Goal: Task Accomplishment & Management: Manage account settings

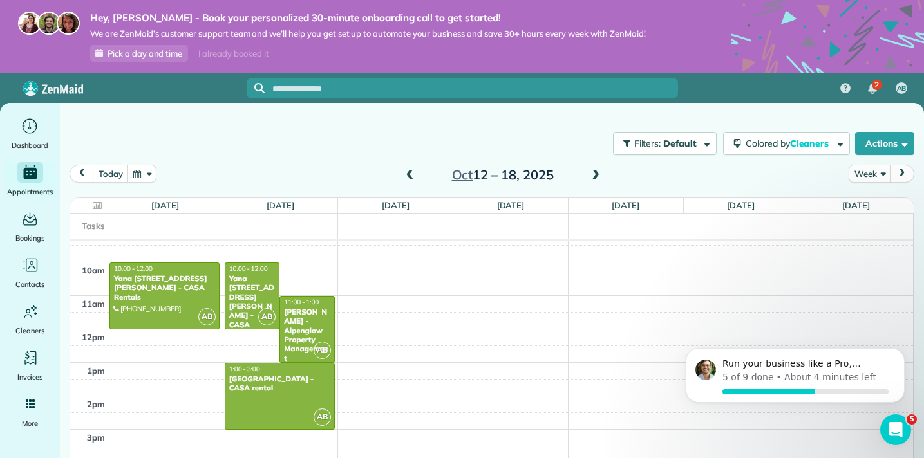
scroll to position [315, 0]
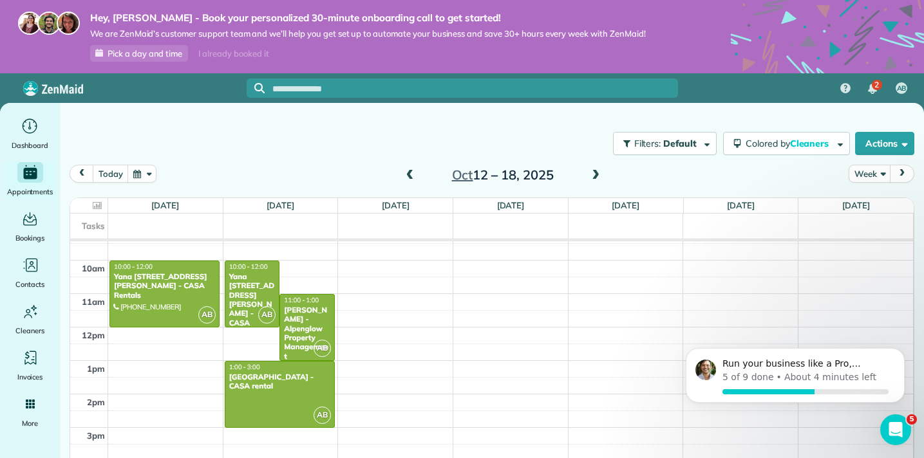
click at [409, 173] on span at bounding box center [410, 176] width 14 height 12
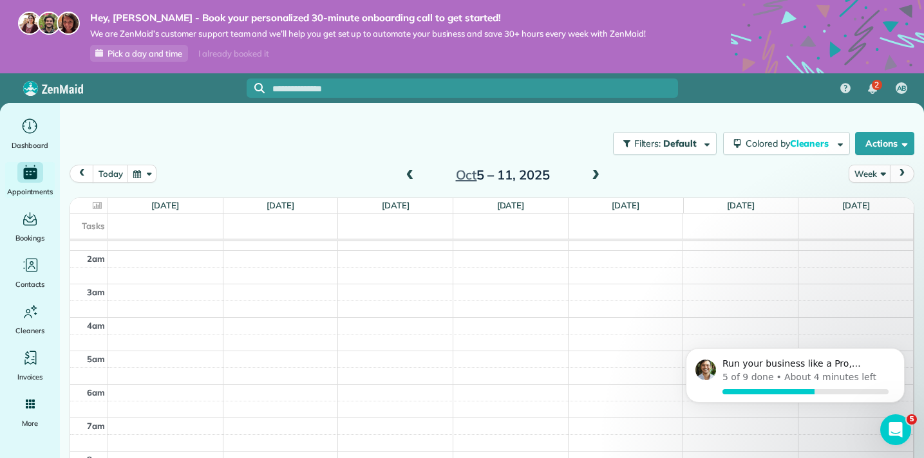
scroll to position [5, 0]
click at [411, 174] on span at bounding box center [410, 176] width 14 height 12
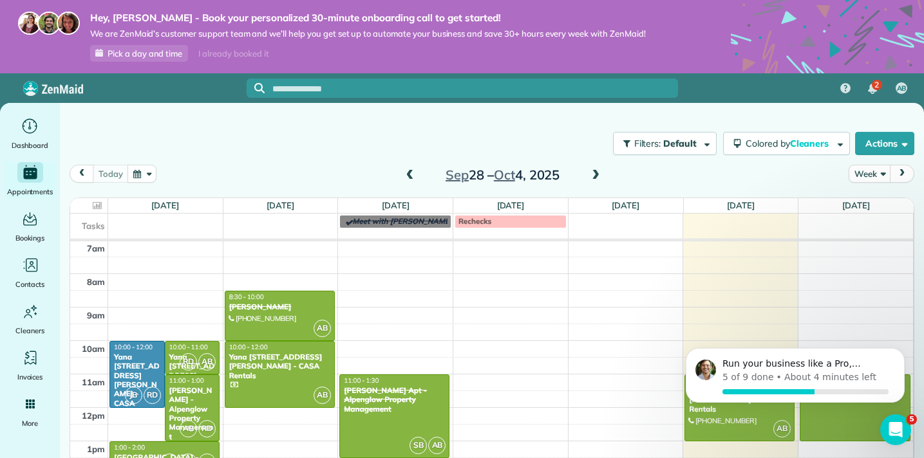
click at [596, 173] on span at bounding box center [595, 176] width 14 height 12
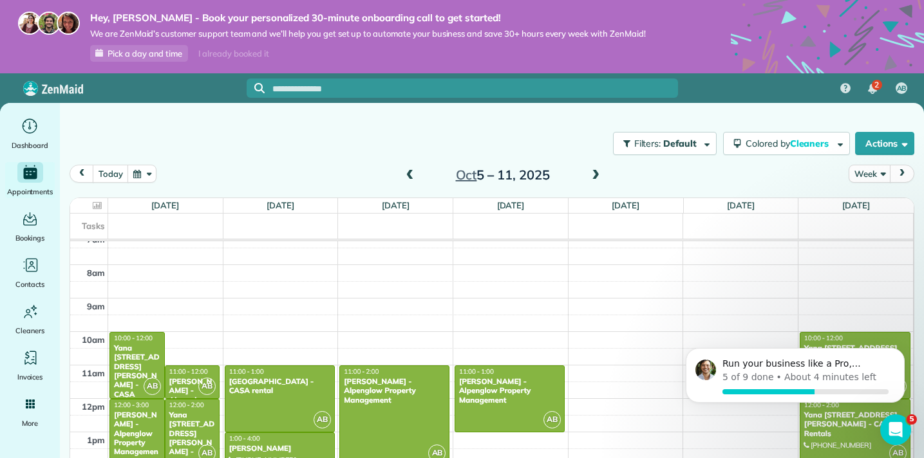
scroll to position [248, 0]
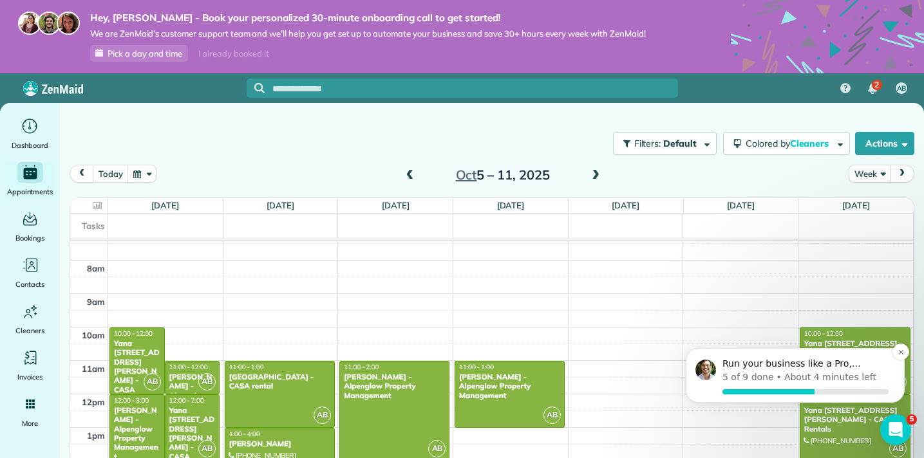
click at [827, 379] on p "About 4 minutes left" at bounding box center [830, 378] width 92 height 14
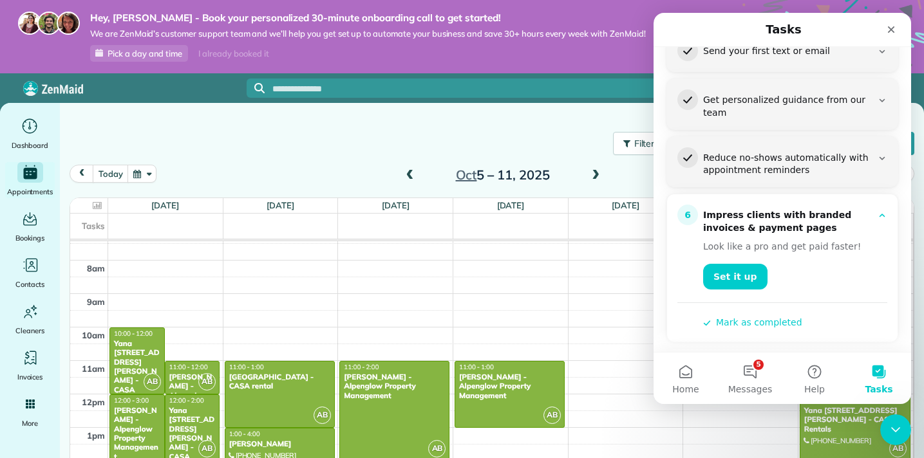
scroll to position [270, 0]
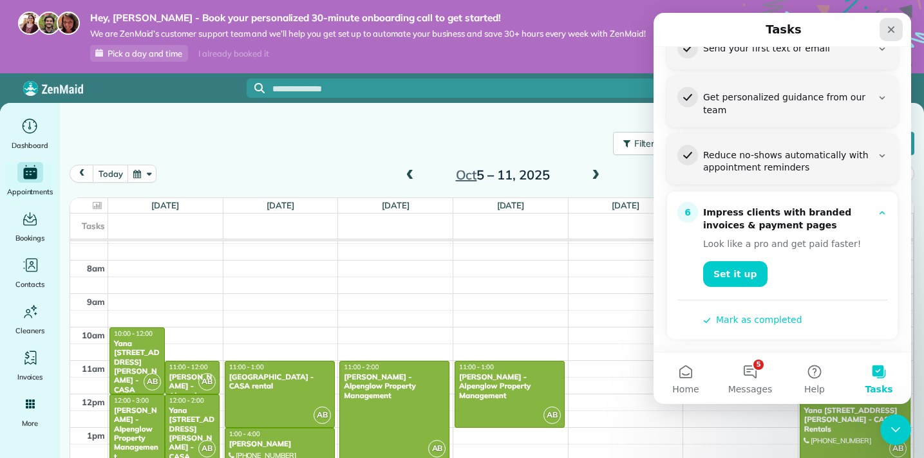
click at [893, 26] on icon "Close" at bounding box center [891, 29] width 10 height 10
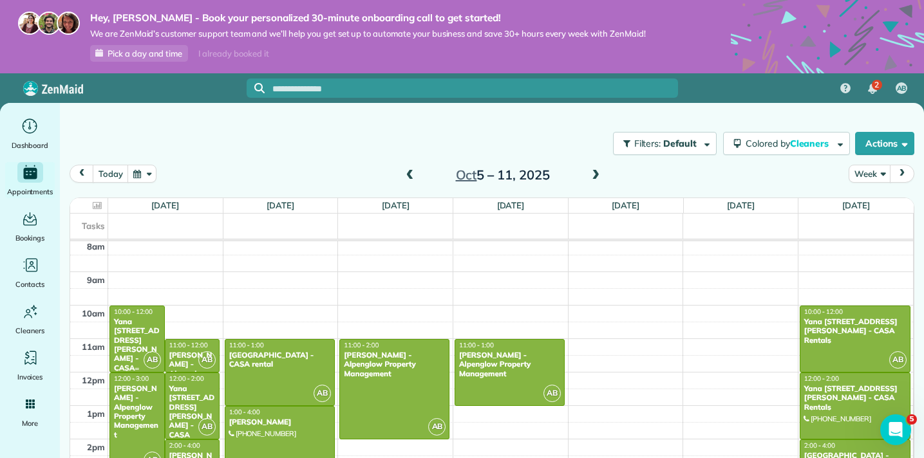
click at [129, 335] on div "Yana [STREET_ADDRESS][PERSON_NAME] - CASA Rentals" at bounding box center [137, 349] width 48 height 65
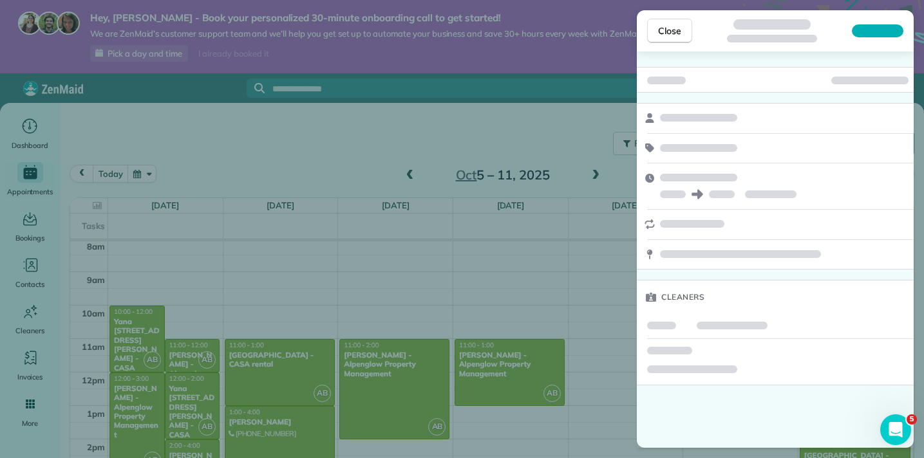
click at [129, 335] on div "Close Cleaners" at bounding box center [462, 229] width 924 height 458
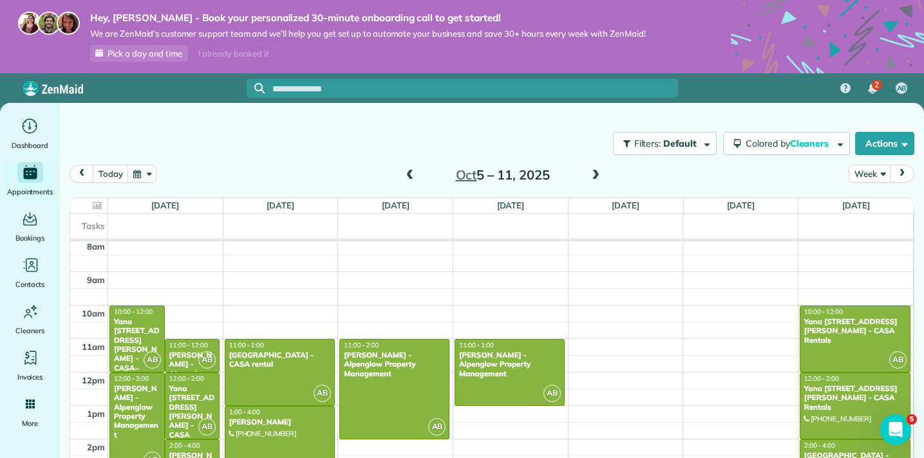
click at [129, 335] on div "Yana [STREET_ADDRESS][PERSON_NAME] - CASA Rentals" at bounding box center [137, 349] width 48 height 65
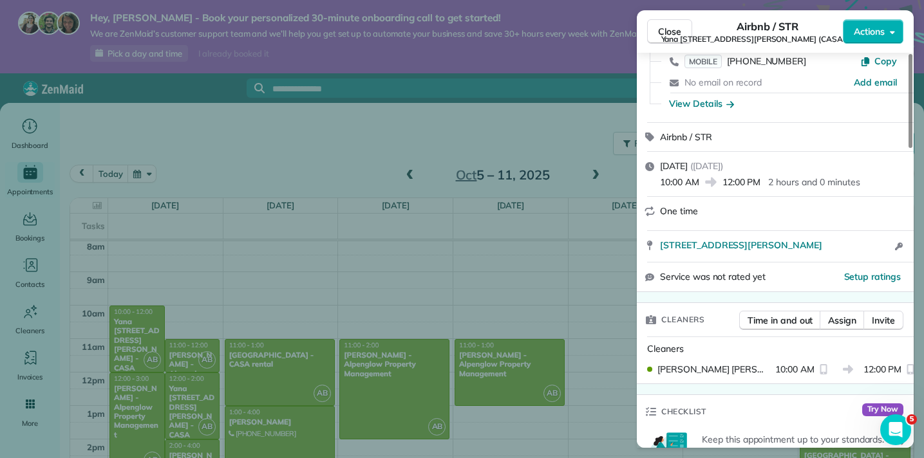
scroll to position [104, 0]
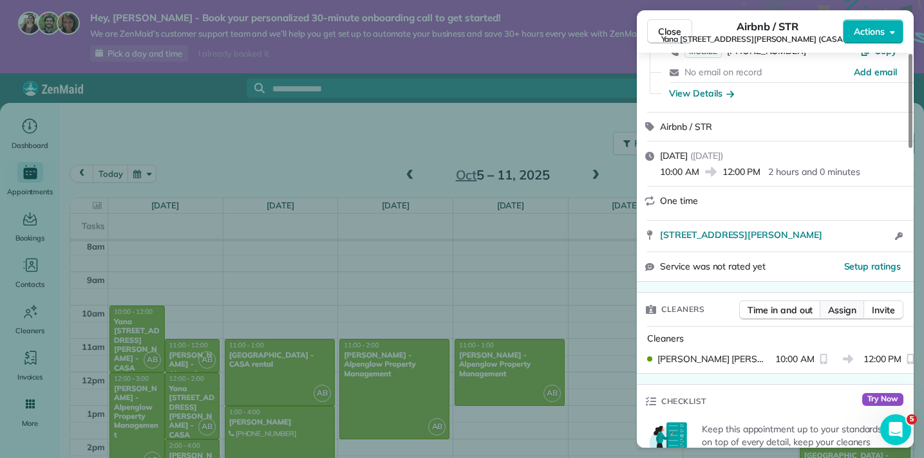
click at [848, 308] on span "Assign" at bounding box center [842, 310] width 28 height 13
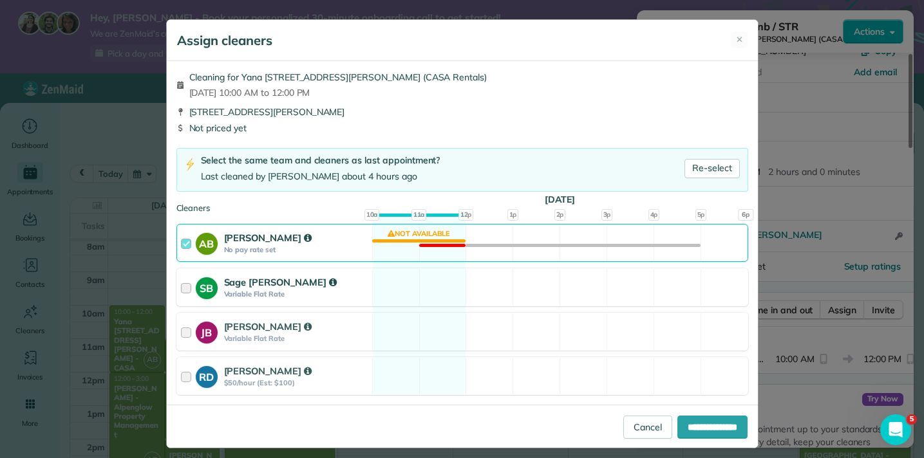
click at [185, 287] on div at bounding box center [188, 288] width 15 height 24
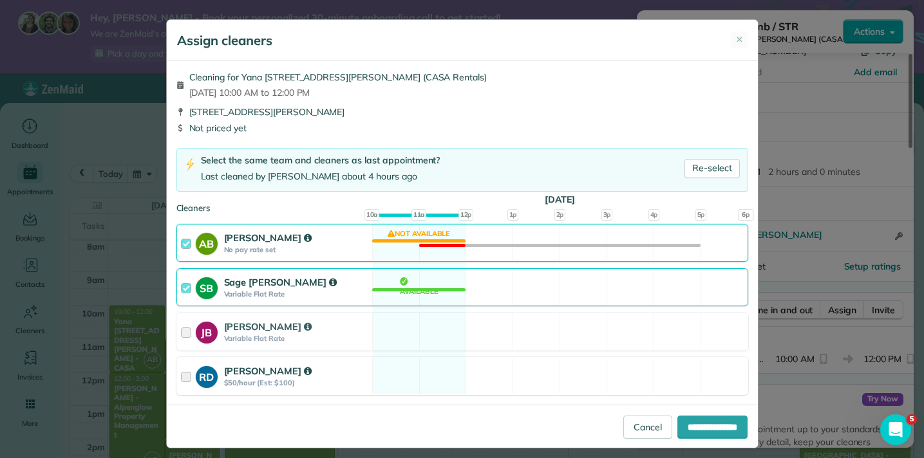
click at [189, 374] on div at bounding box center [188, 376] width 15 height 24
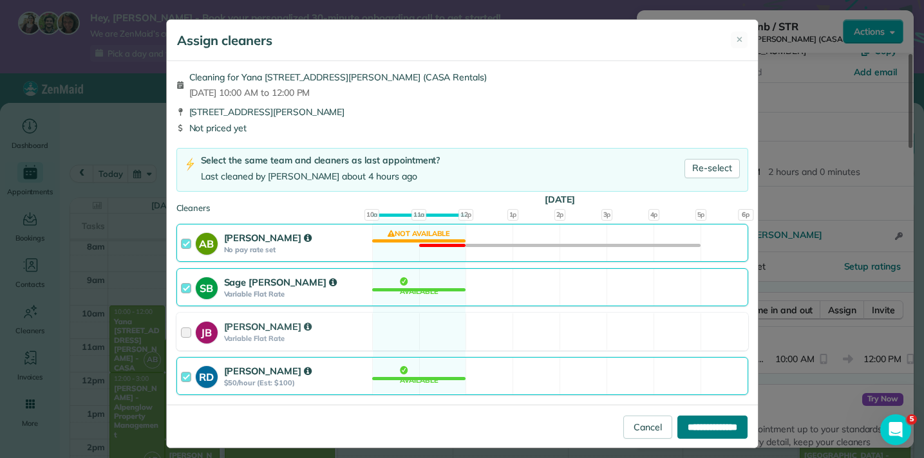
click at [707, 425] on input "**********" at bounding box center [712, 427] width 70 height 23
type input "**********"
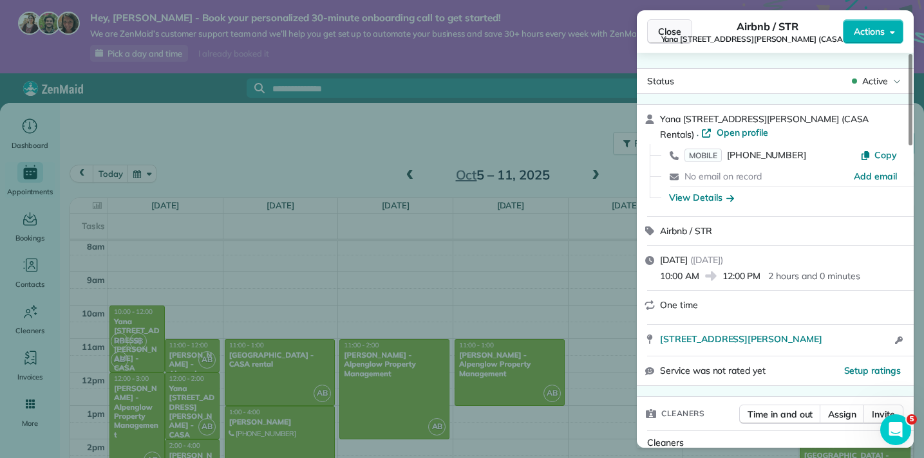
click at [668, 30] on span "Close" at bounding box center [669, 31] width 23 height 13
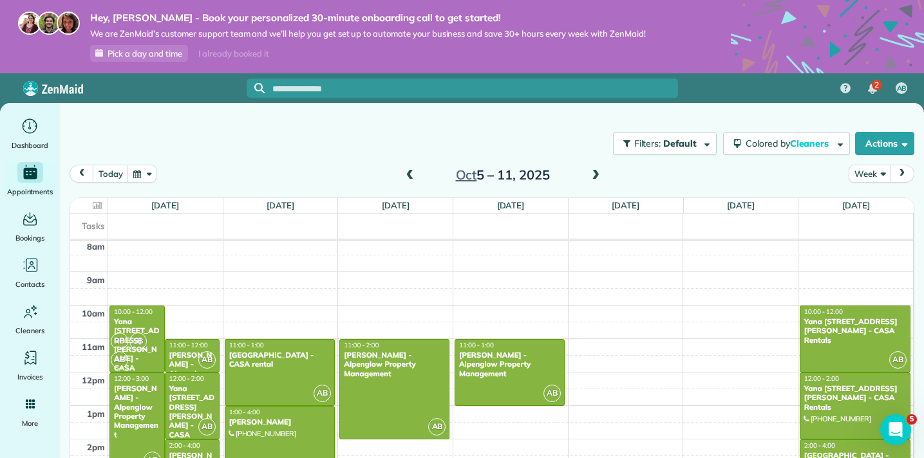
click at [132, 397] on div "[PERSON_NAME] - Alpenglow Property Management" at bounding box center [137, 411] width 48 height 55
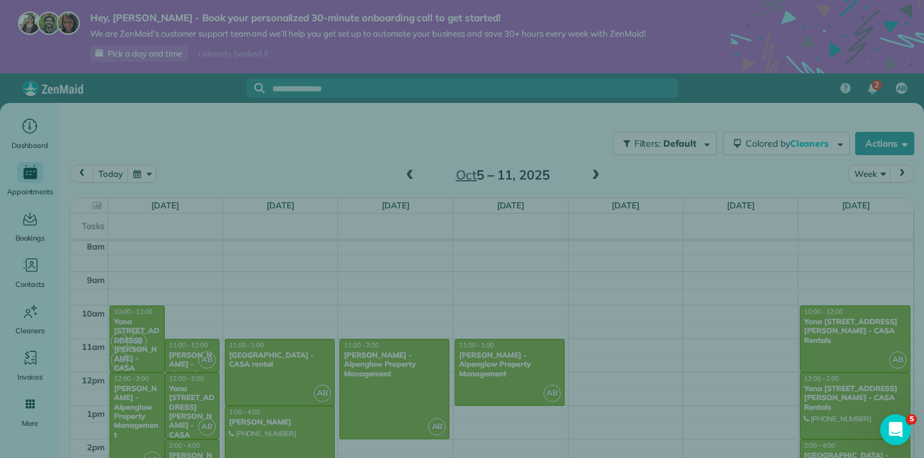
click at [132, 397] on div "Close Cleaners" at bounding box center [462, 229] width 924 height 458
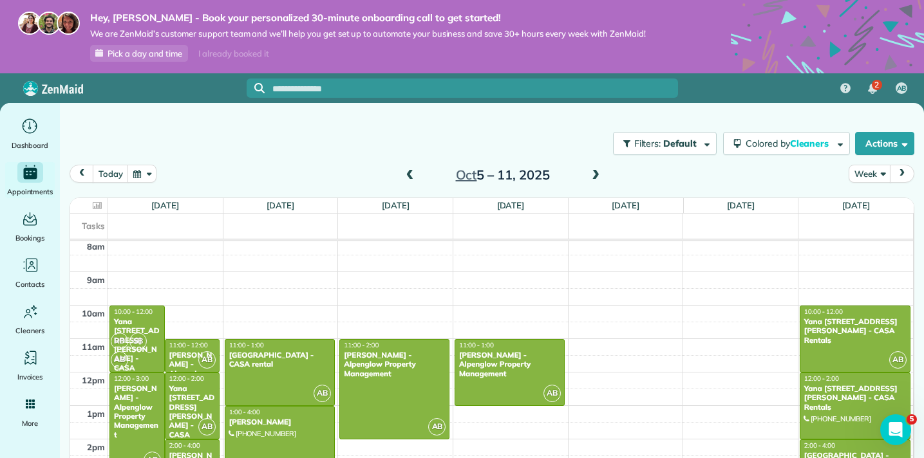
click at [132, 398] on div "[PERSON_NAME] - Alpenglow Property Management" at bounding box center [137, 411] width 48 height 55
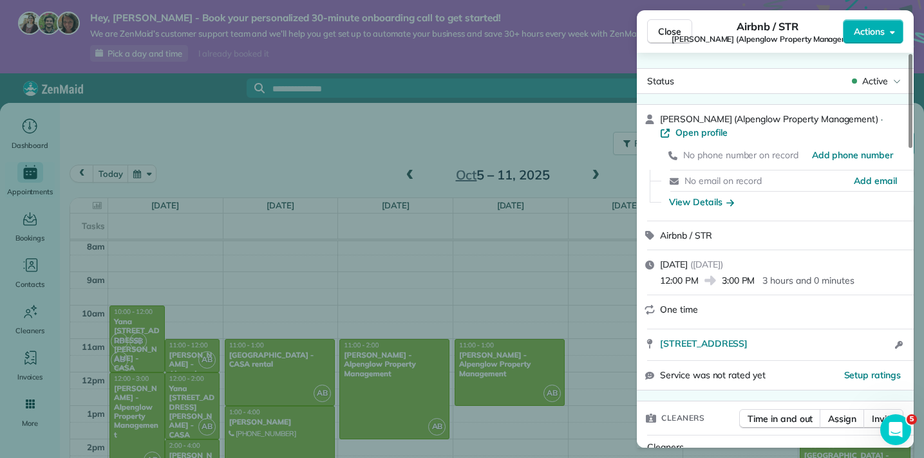
click at [194, 389] on div "Close Airbnb / STR [PERSON_NAME] (Alpenglow Property Management) Actions Status…" at bounding box center [462, 229] width 924 height 458
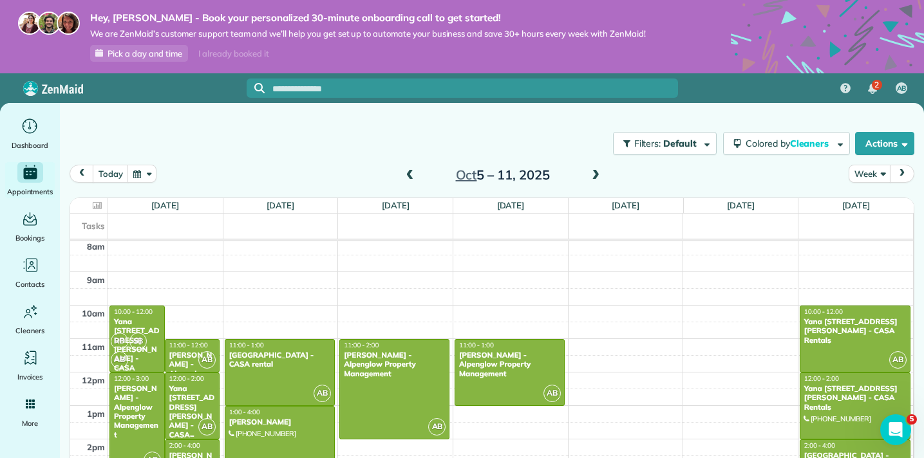
click at [194, 389] on div "Yana [STREET_ADDRESS][PERSON_NAME] - CASA Rentals" at bounding box center [193, 416] width 48 height 65
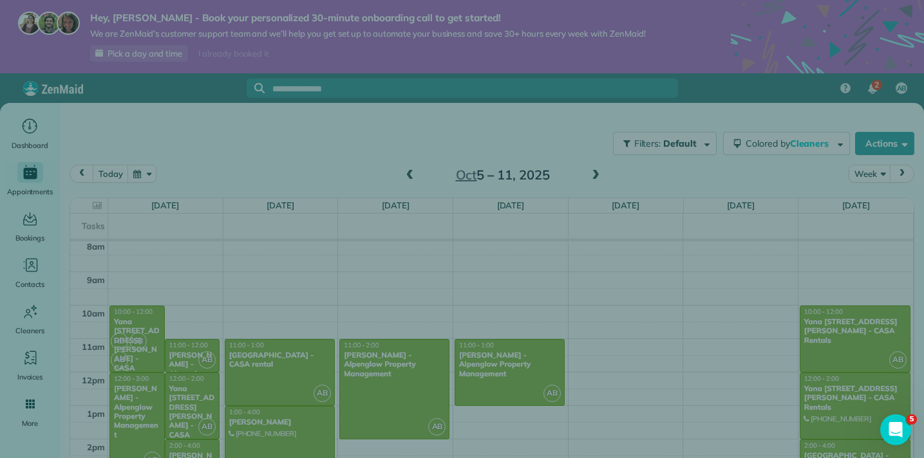
click at [194, 389] on div "Close Cleaners" at bounding box center [462, 229] width 924 height 458
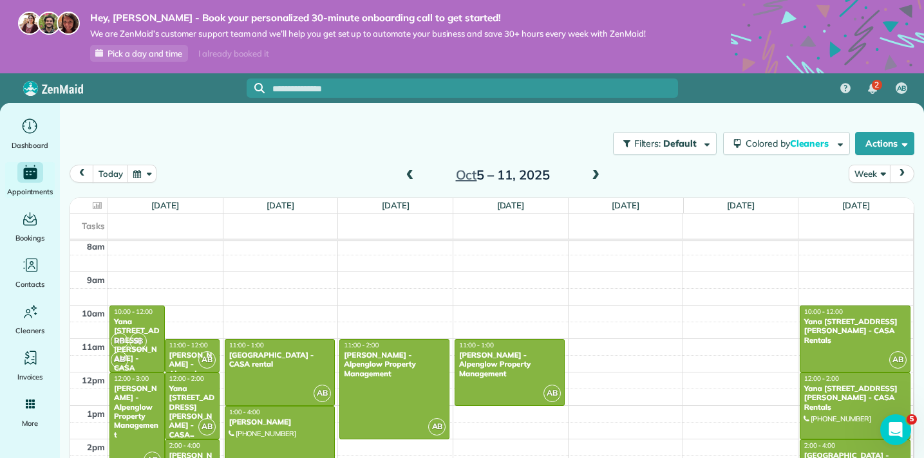
click at [194, 390] on div "Yana [STREET_ADDRESS][PERSON_NAME] - CASA Rentals" at bounding box center [193, 416] width 48 height 65
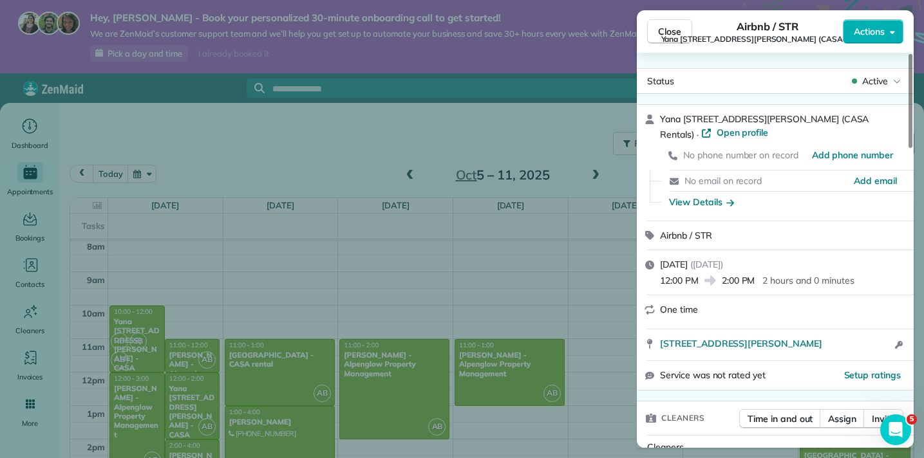
click at [748, 226] on div "Airbnb / STR" at bounding box center [775, 235] width 277 height 29
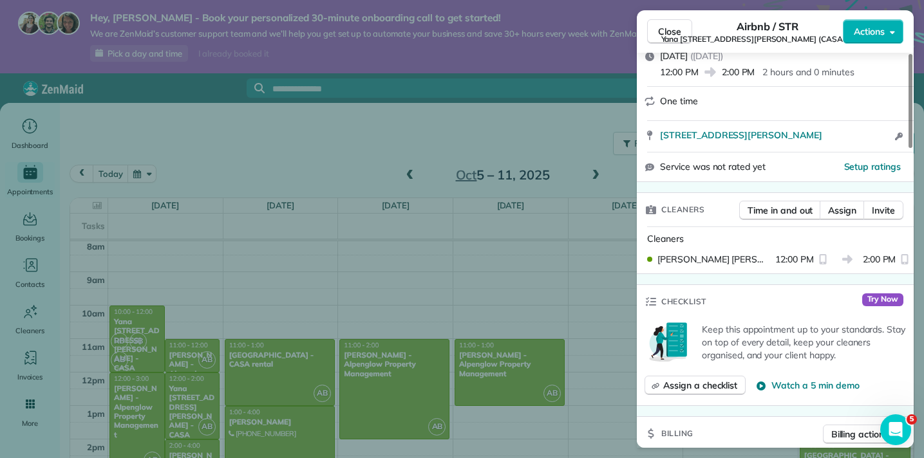
scroll to position [179, 0]
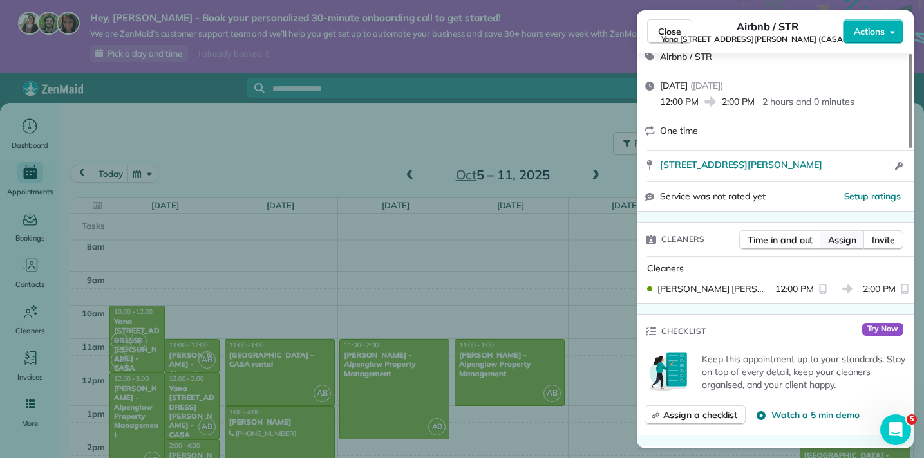
click at [848, 234] on span "Assign" at bounding box center [842, 240] width 28 height 13
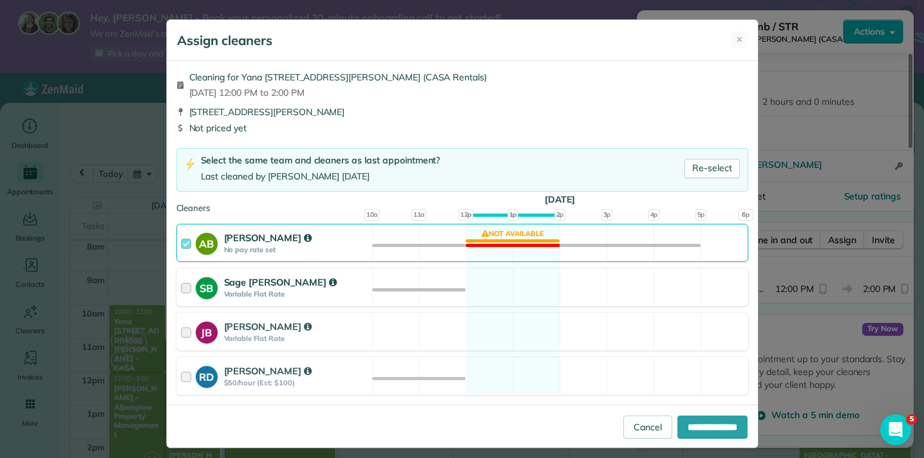
click at [185, 288] on div at bounding box center [188, 288] width 15 height 24
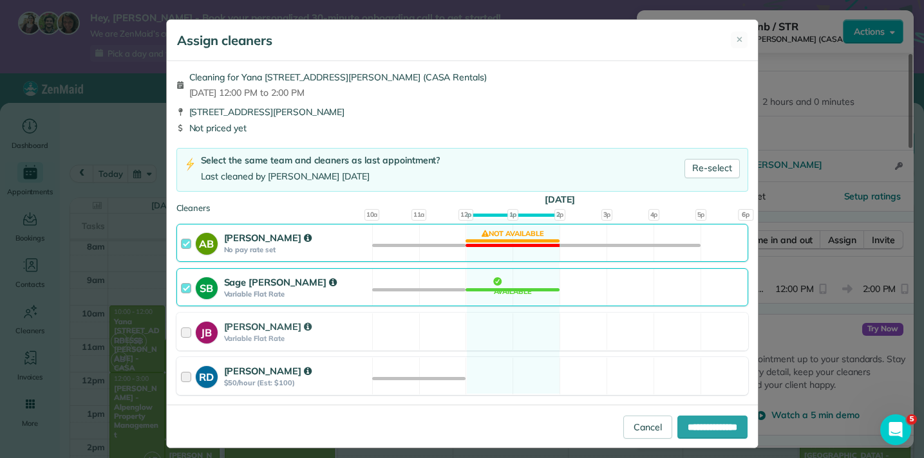
click at [188, 375] on div at bounding box center [188, 376] width 15 height 24
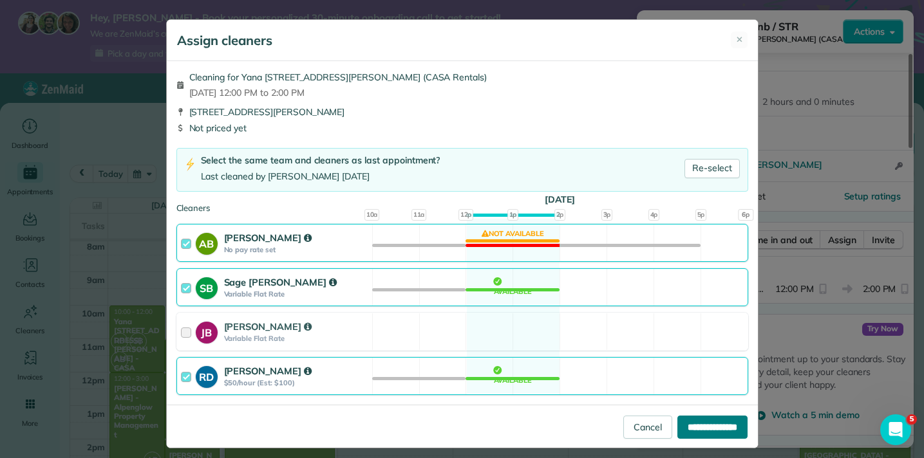
click at [693, 429] on input "**********" at bounding box center [712, 427] width 70 height 23
type input "**********"
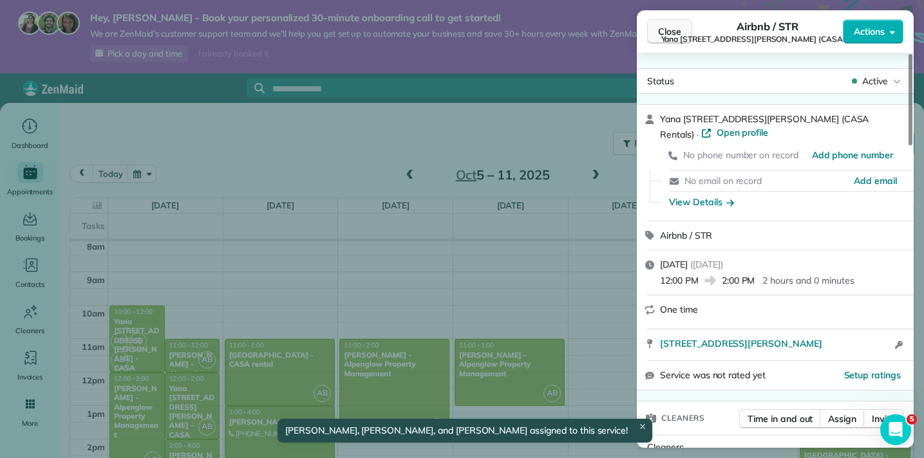
click at [665, 32] on span "Close" at bounding box center [669, 31] width 23 height 13
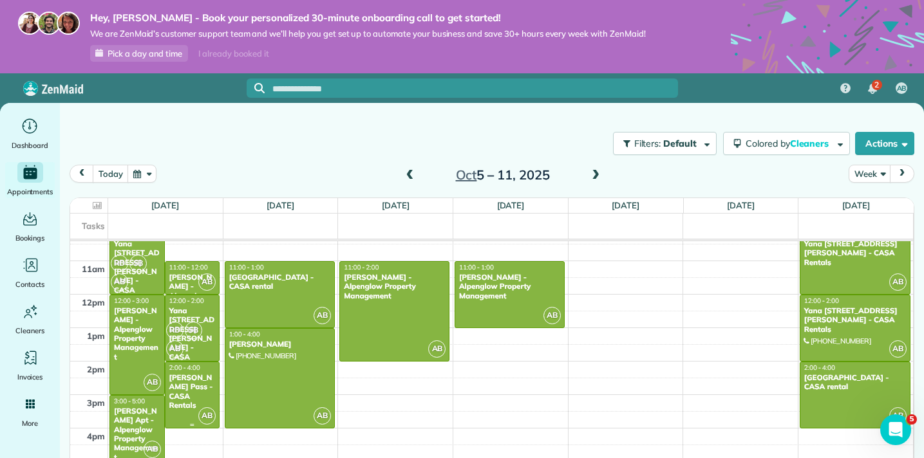
scroll to position [347, 0]
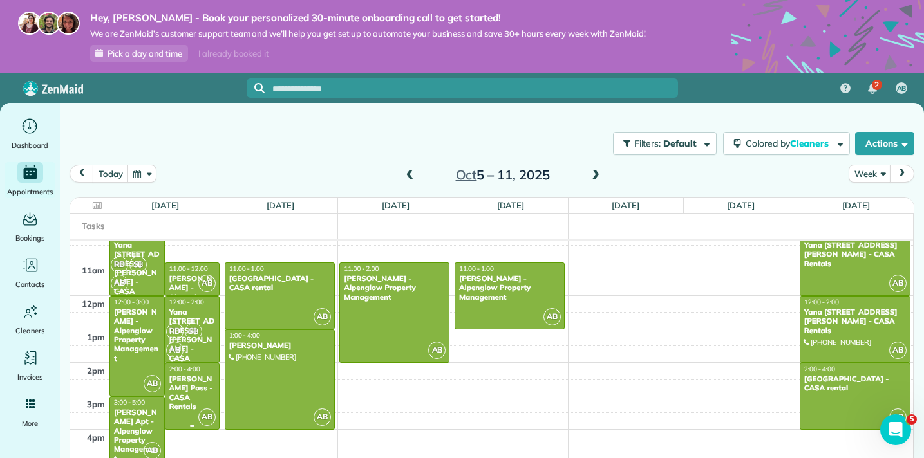
click at [186, 391] on div "[PERSON_NAME] Pass - CASA Rentals" at bounding box center [193, 393] width 48 height 37
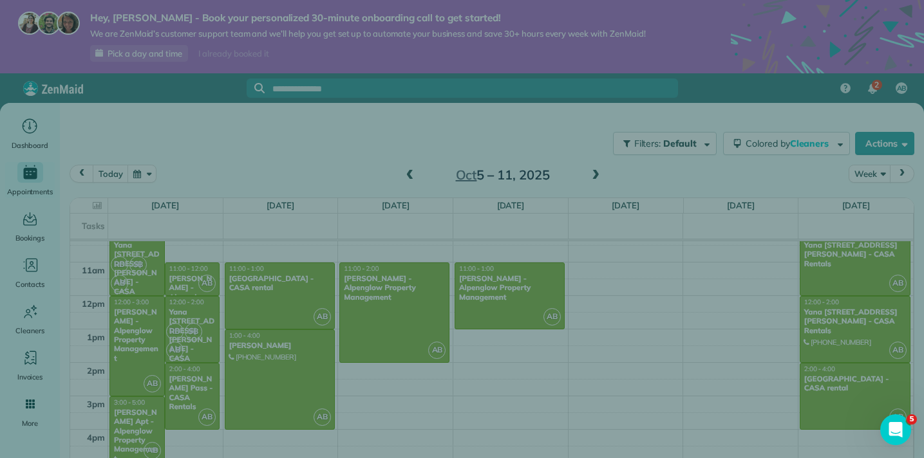
click at [186, 391] on div "Close Cleaners" at bounding box center [462, 229] width 924 height 458
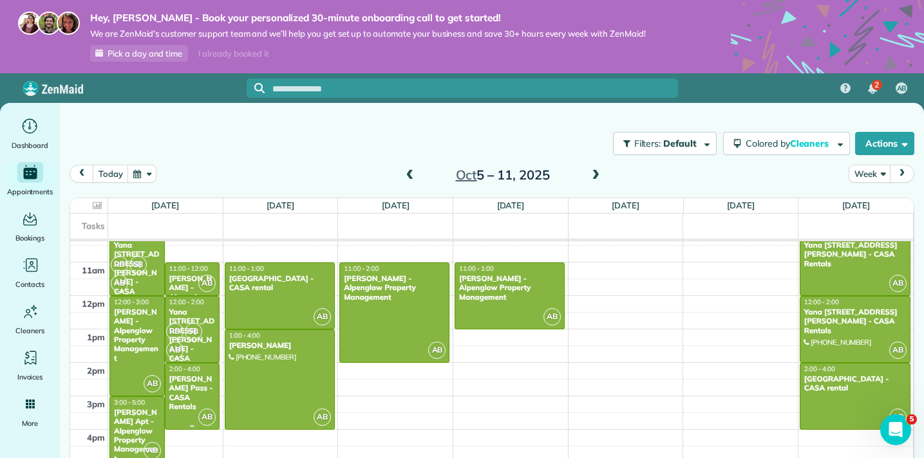
click at [187, 393] on div "[PERSON_NAME] Pass - CASA Rentals" at bounding box center [193, 393] width 48 height 37
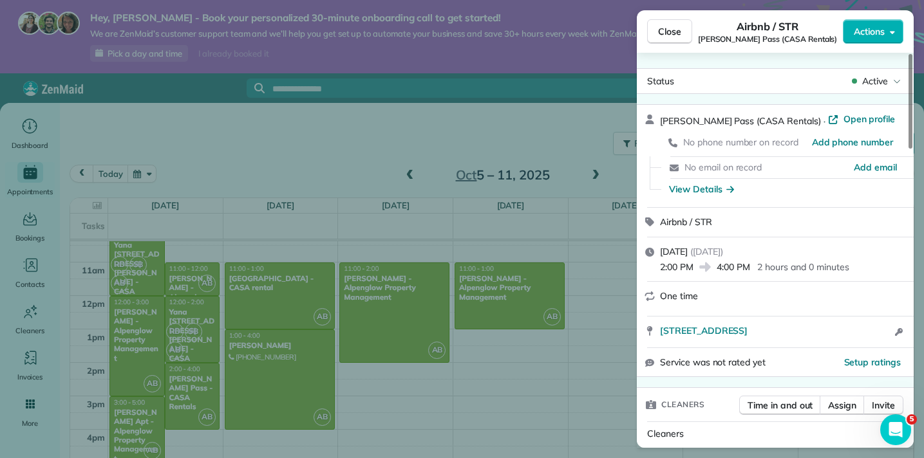
click at [773, 294] on div "One time" at bounding box center [783, 297] width 246 height 14
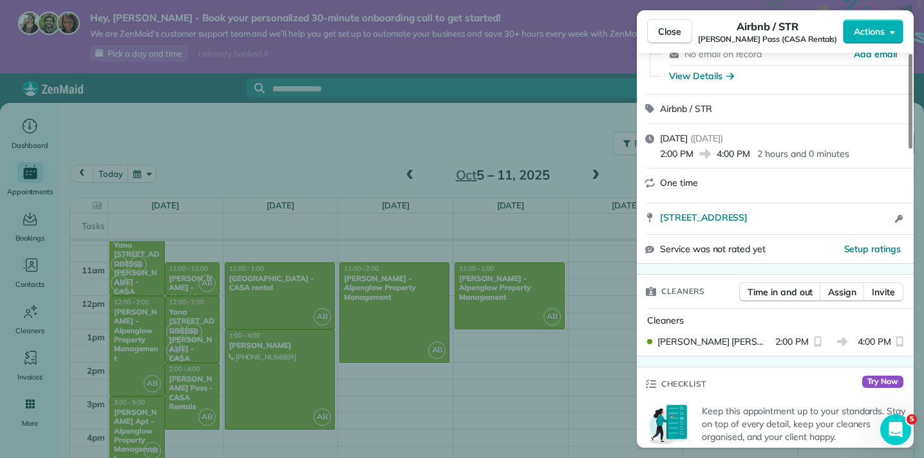
scroll to position [129, 0]
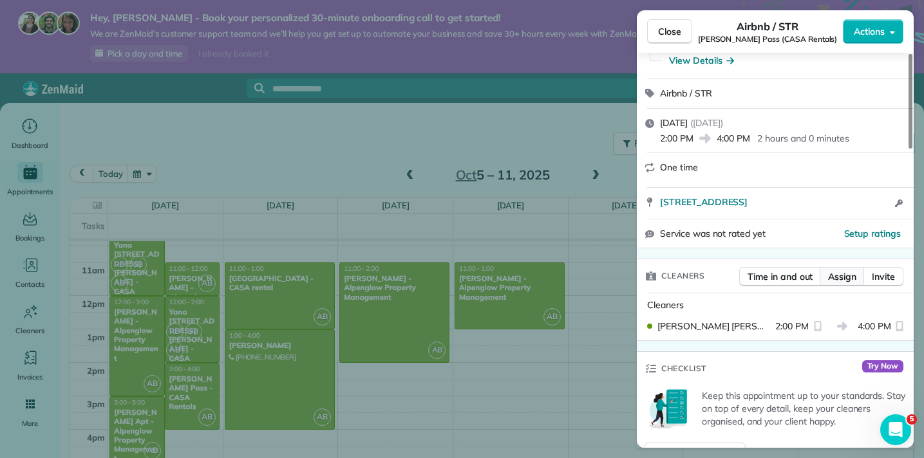
click at [838, 273] on span "Assign" at bounding box center [842, 276] width 28 height 13
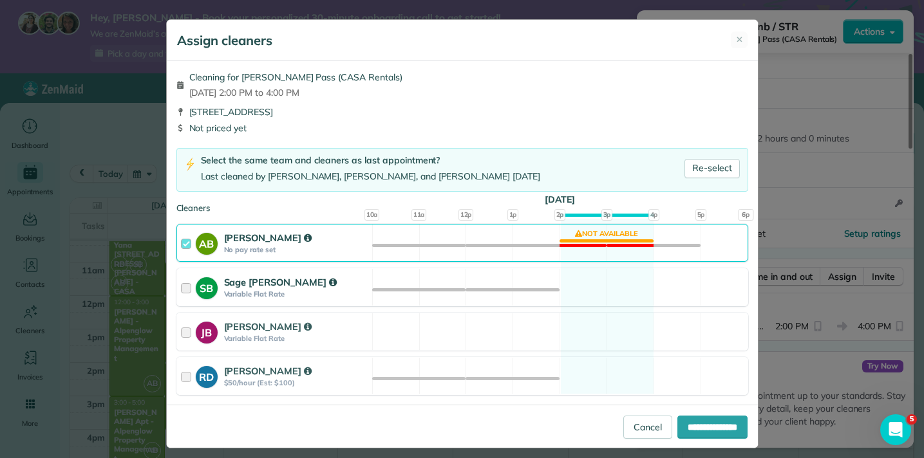
click at [189, 285] on div at bounding box center [188, 288] width 15 height 24
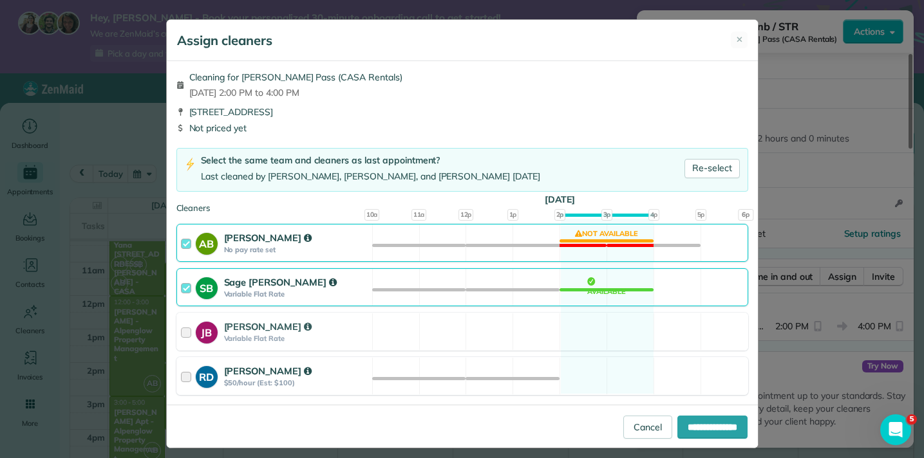
click at [187, 380] on div at bounding box center [188, 376] width 15 height 24
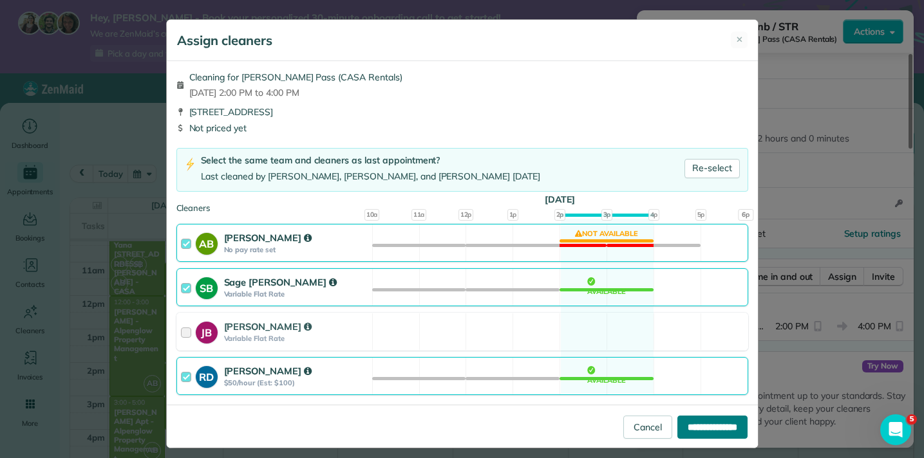
click at [727, 432] on input "**********" at bounding box center [712, 427] width 70 height 23
type input "**********"
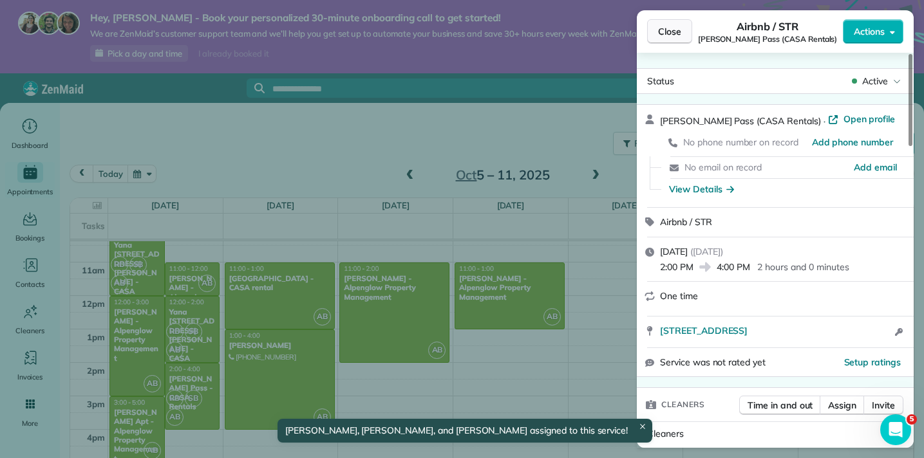
click at [668, 32] on span "Close" at bounding box center [669, 31] width 23 height 13
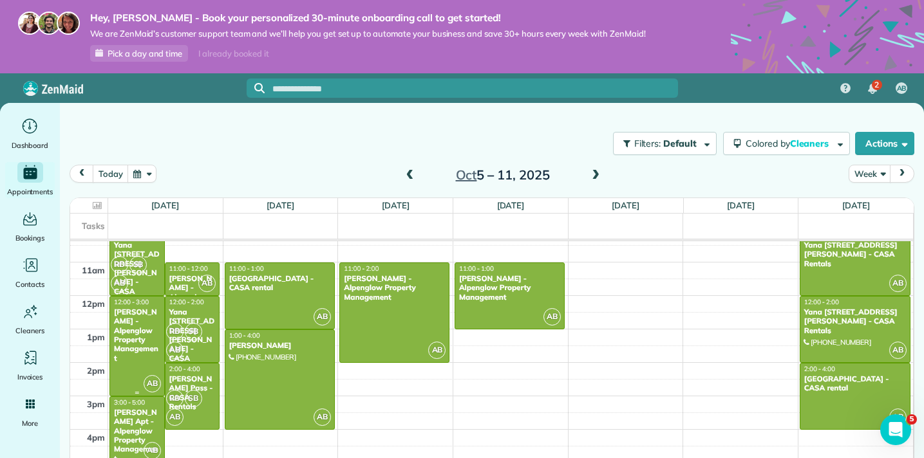
click at [136, 357] on div "[PERSON_NAME] - Alpenglow Property Management" at bounding box center [137, 335] width 48 height 55
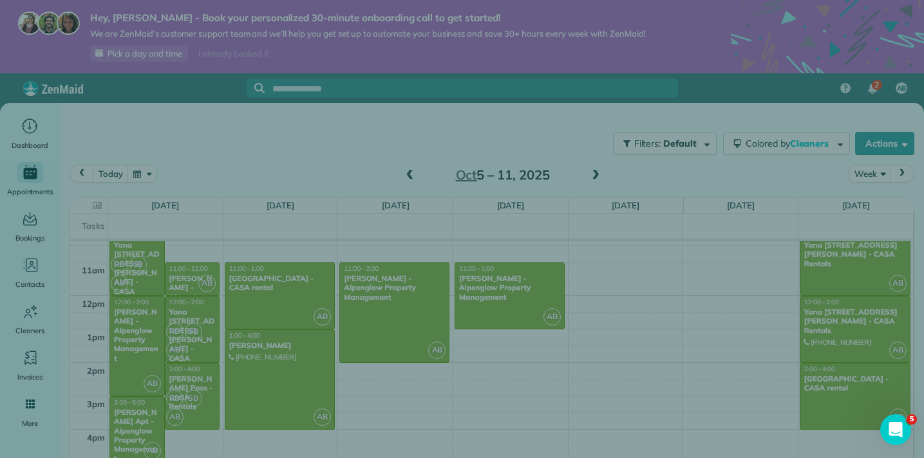
click at [136, 357] on div "Close Airbnb / STR [PERSON_NAME] (Alpenglow Property Management) Actions Status…" at bounding box center [462, 229] width 924 height 458
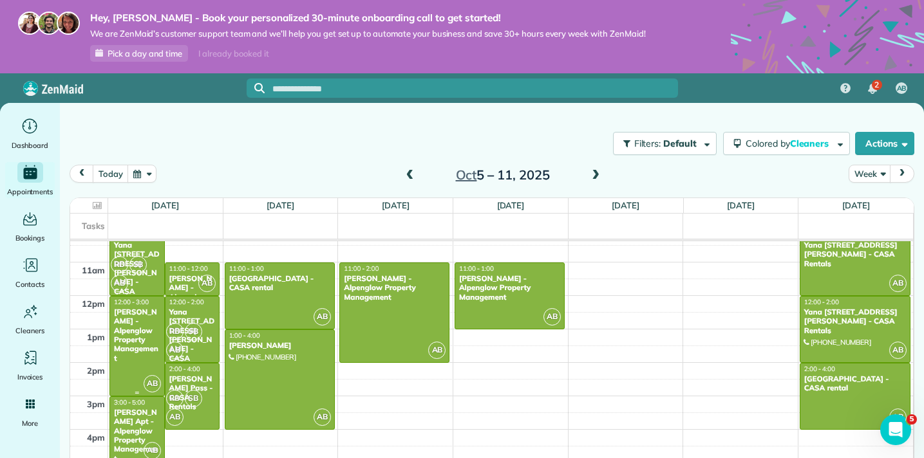
click at [136, 357] on div "[PERSON_NAME] - Alpenglow Property Management" at bounding box center [137, 335] width 48 height 55
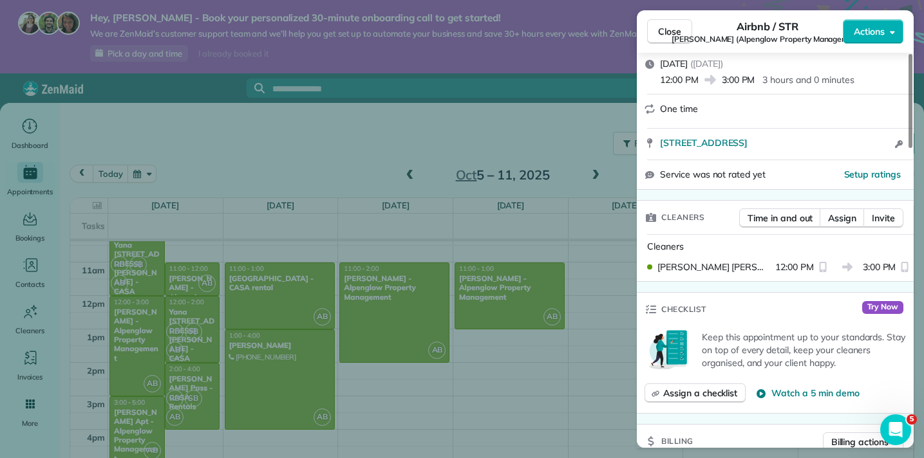
scroll to position [232, 0]
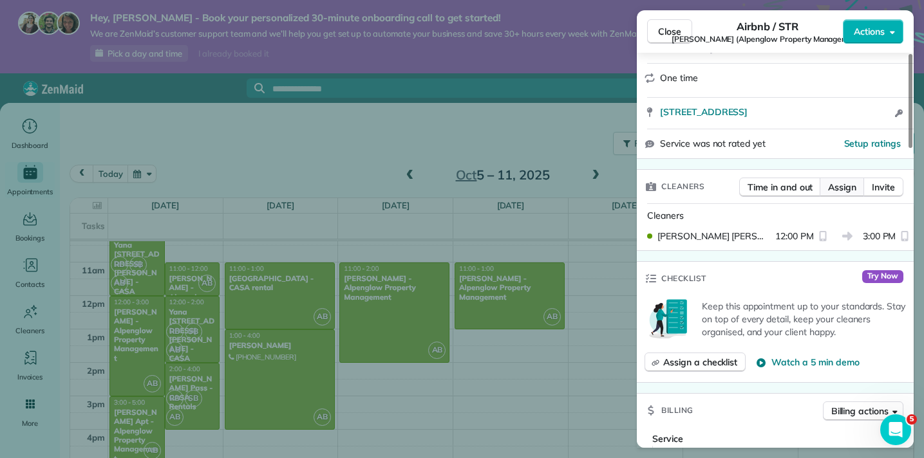
click at [851, 181] on span "Assign" at bounding box center [842, 187] width 28 height 13
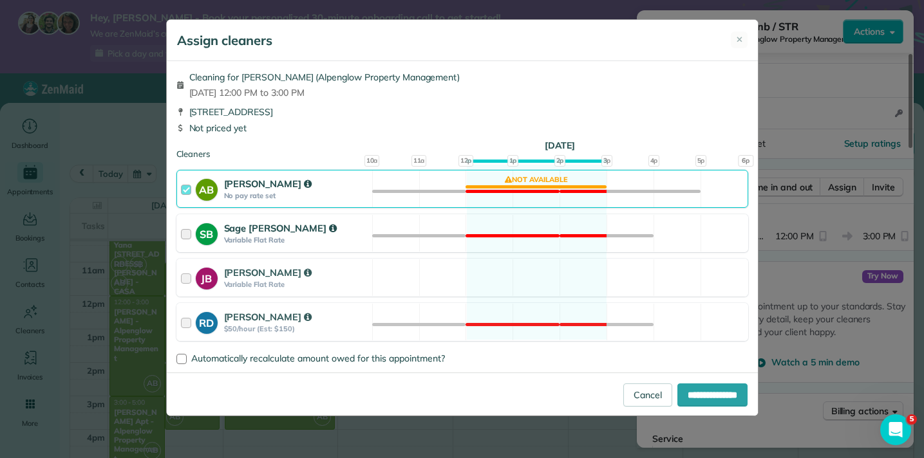
click at [183, 234] on div at bounding box center [188, 233] width 15 height 24
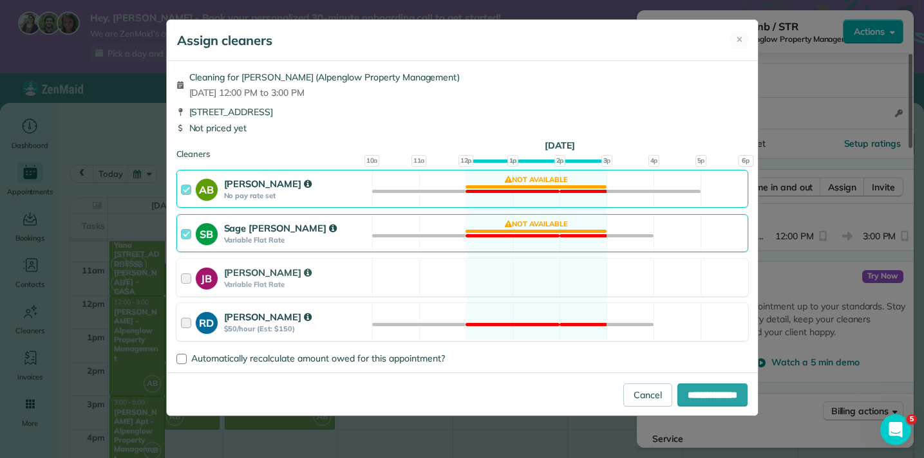
click at [183, 327] on div at bounding box center [188, 322] width 15 height 24
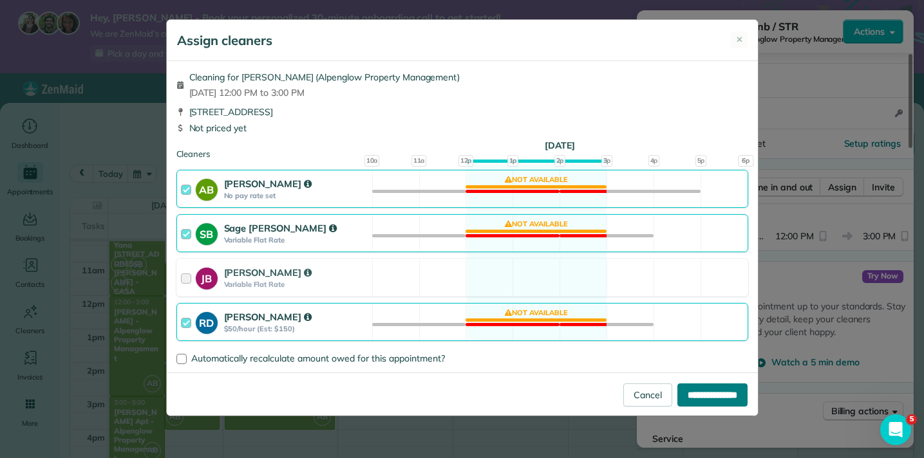
click at [701, 398] on input "**********" at bounding box center [712, 395] width 70 height 23
type input "**********"
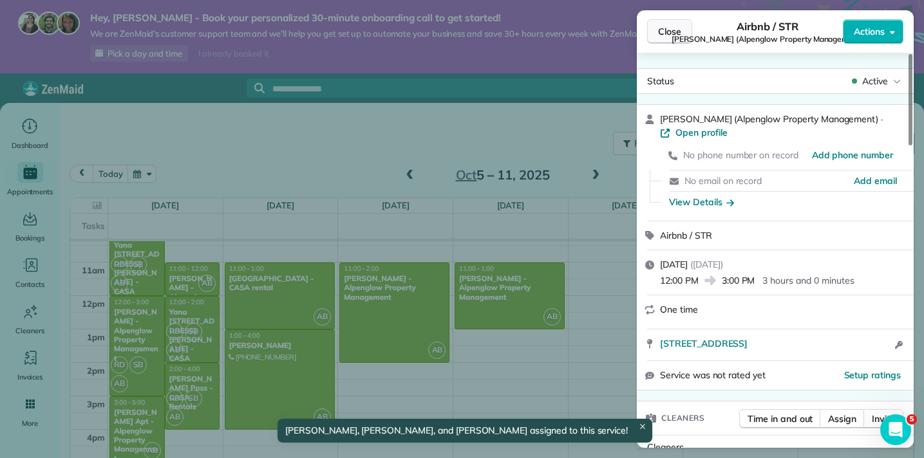
click at [665, 33] on span "Close" at bounding box center [669, 31] width 23 height 13
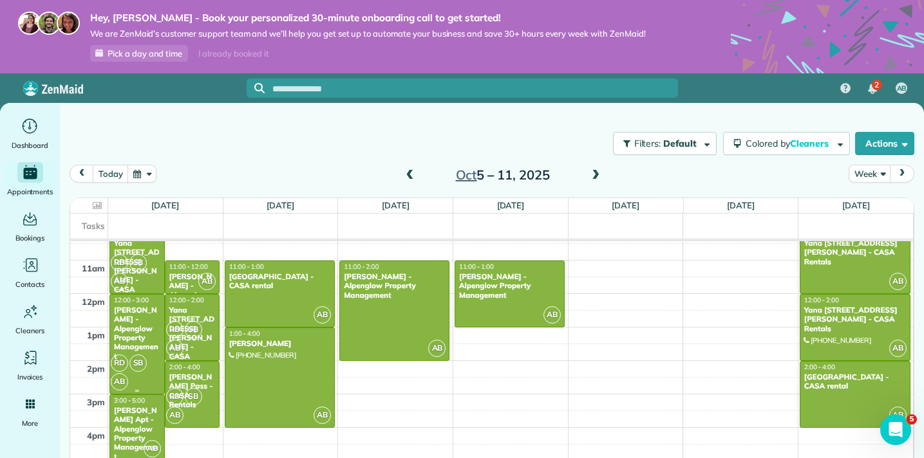
scroll to position [357, 0]
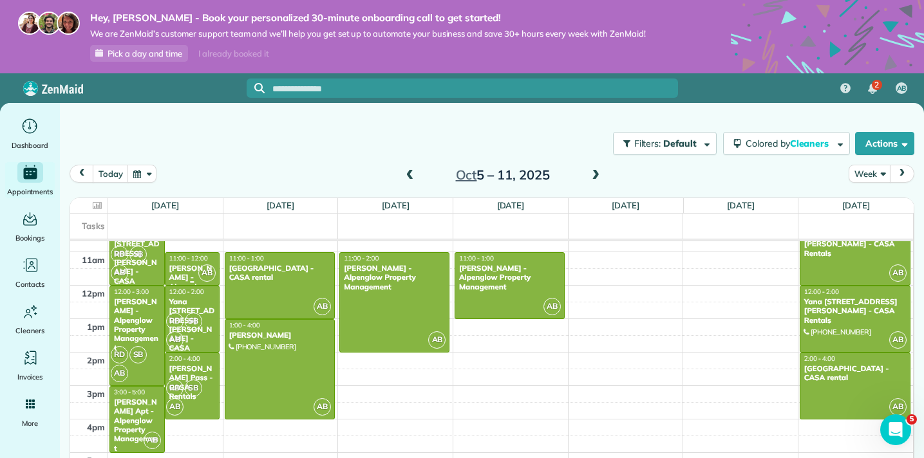
click at [194, 262] on div "11:00 - 12:00" at bounding box center [193, 258] width 48 height 8
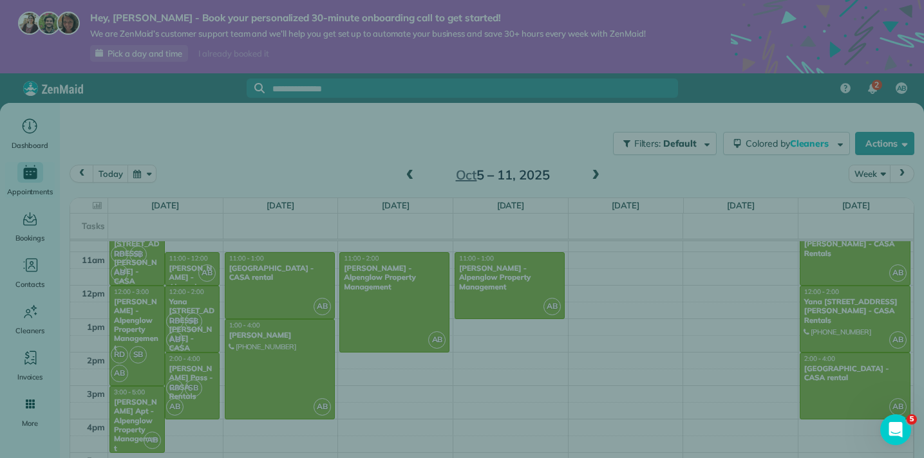
click at [194, 262] on div "Close Cleaners" at bounding box center [462, 229] width 924 height 458
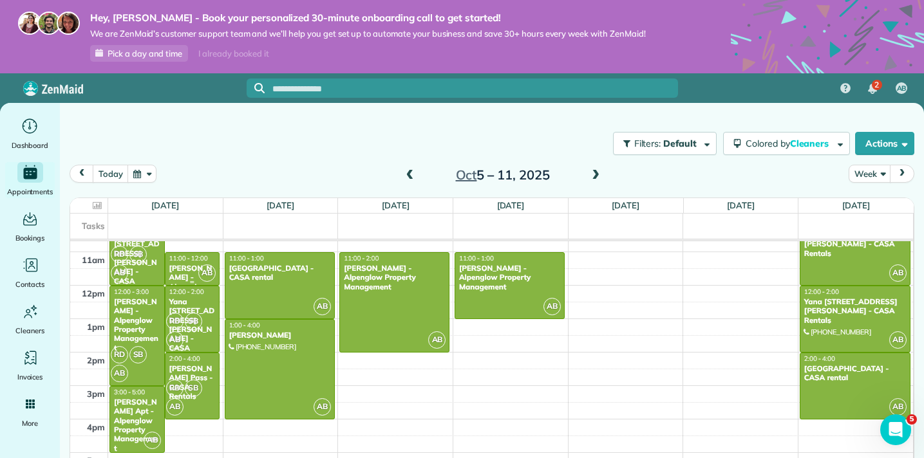
click at [194, 263] on div "11:00 - 12:00 [PERSON_NAME] - Alpenglow Property Management" at bounding box center [193, 286] width 48 height 65
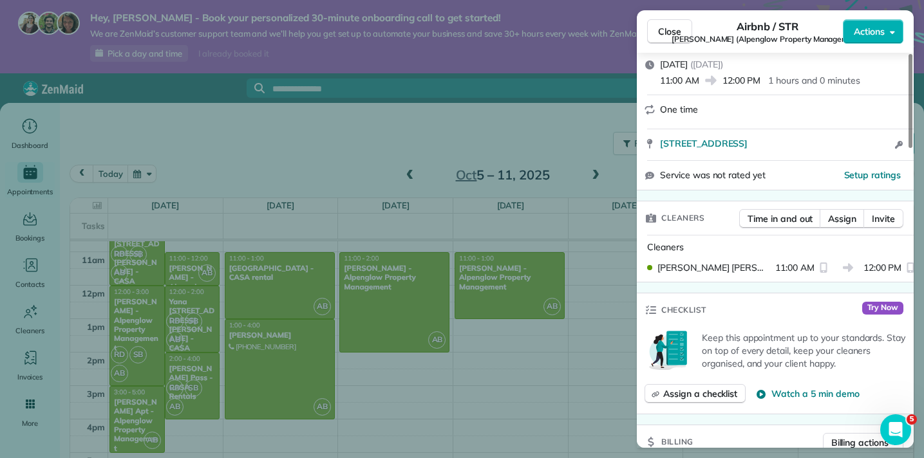
scroll to position [236, 0]
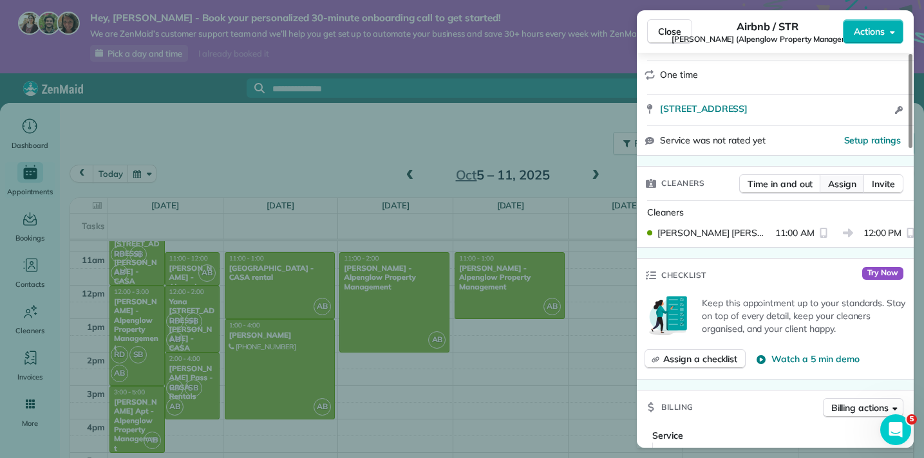
click at [850, 181] on span "Assign" at bounding box center [842, 184] width 28 height 13
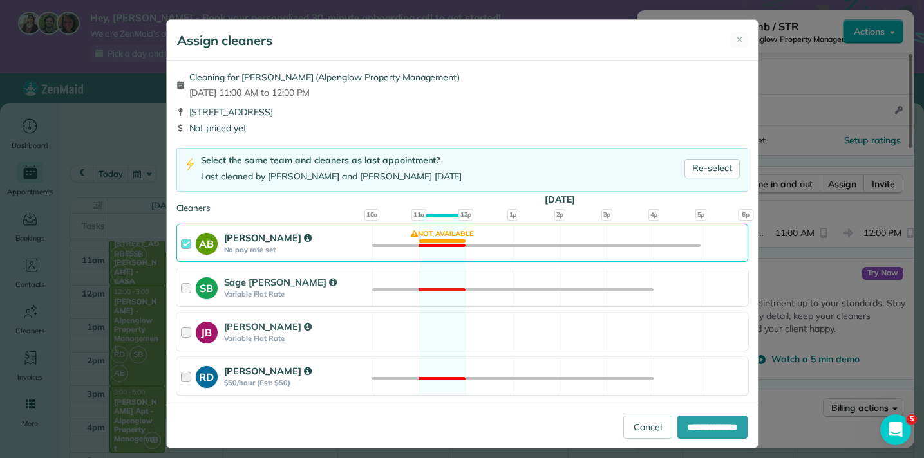
click at [184, 379] on div at bounding box center [188, 376] width 15 height 24
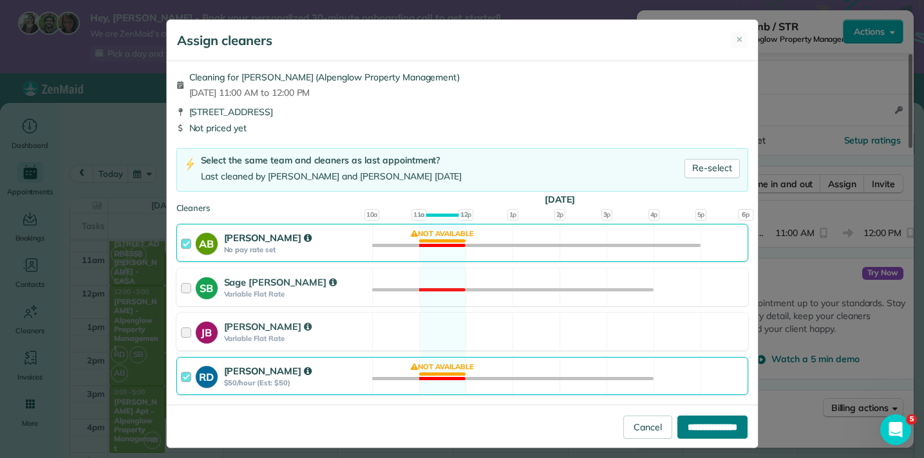
click at [697, 427] on input "**********" at bounding box center [712, 427] width 70 height 23
type input "**********"
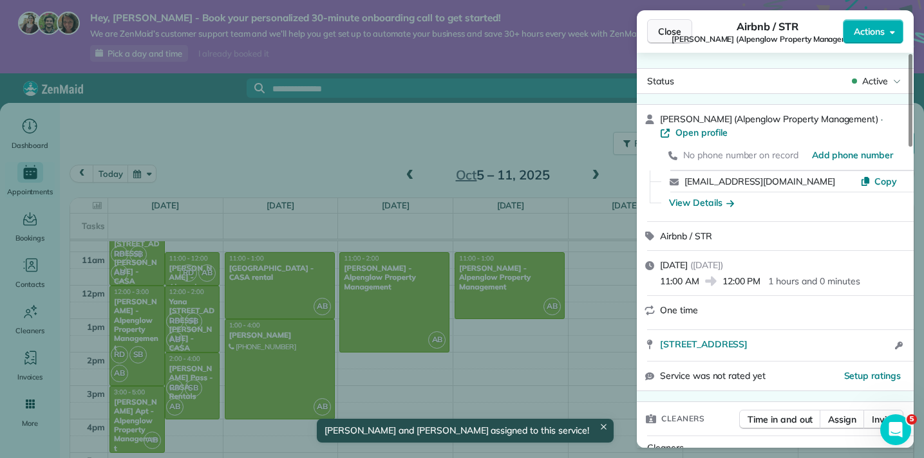
click at [682, 33] on button "Close" at bounding box center [669, 31] width 45 height 24
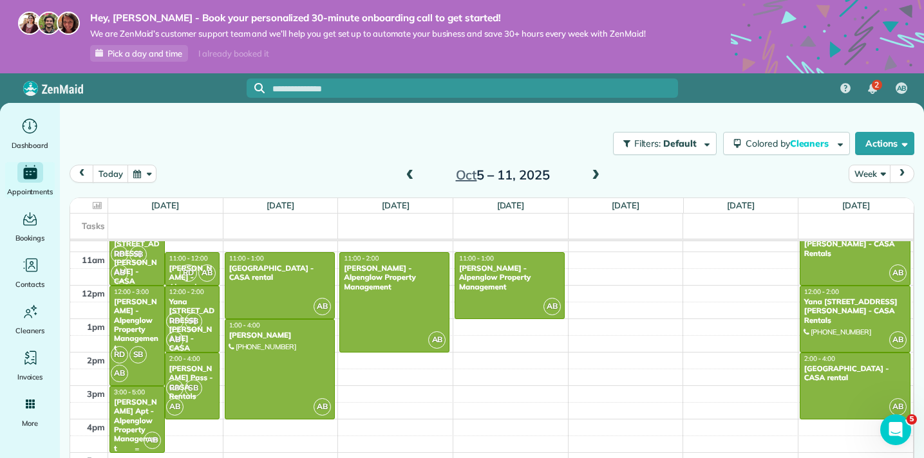
click at [134, 422] on div "[PERSON_NAME] Apt - Alpenglow Property Management" at bounding box center [137, 425] width 48 height 55
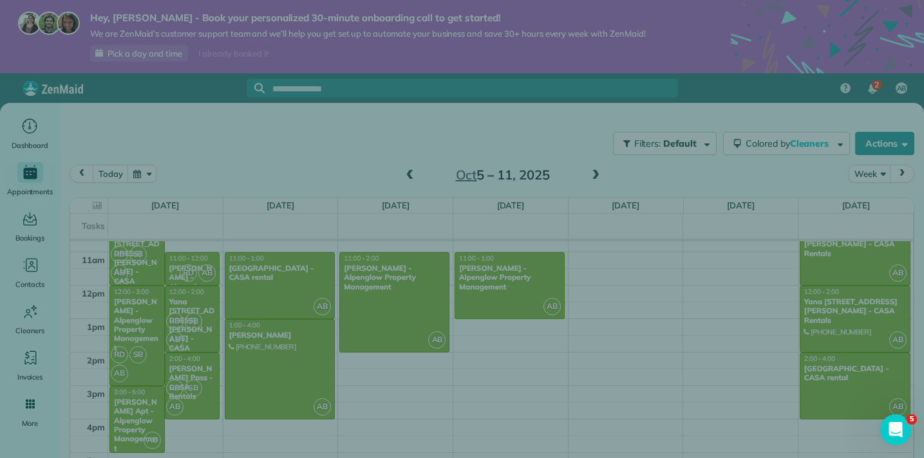
click at [134, 422] on div "Close Cleaners" at bounding box center [462, 229] width 924 height 458
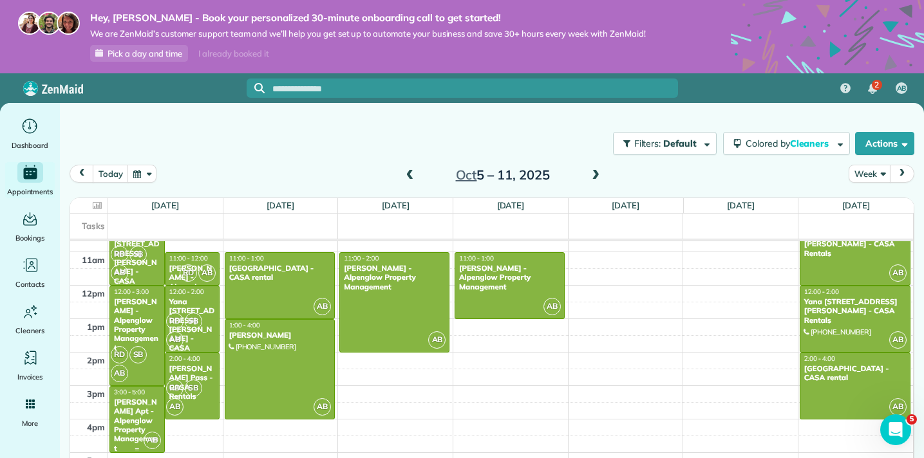
click at [134, 422] on div "[PERSON_NAME] Apt - Alpenglow Property Management" at bounding box center [137, 425] width 48 height 55
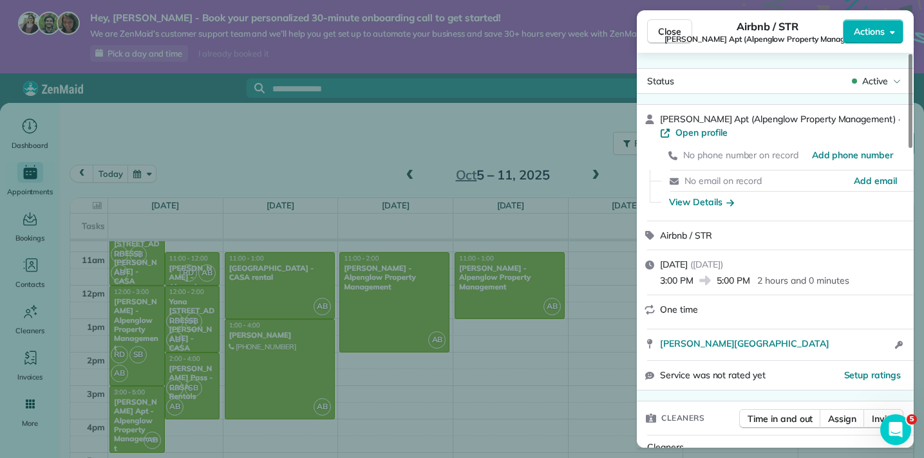
click at [745, 312] on div "One time" at bounding box center [783, 310] width 246 height 14
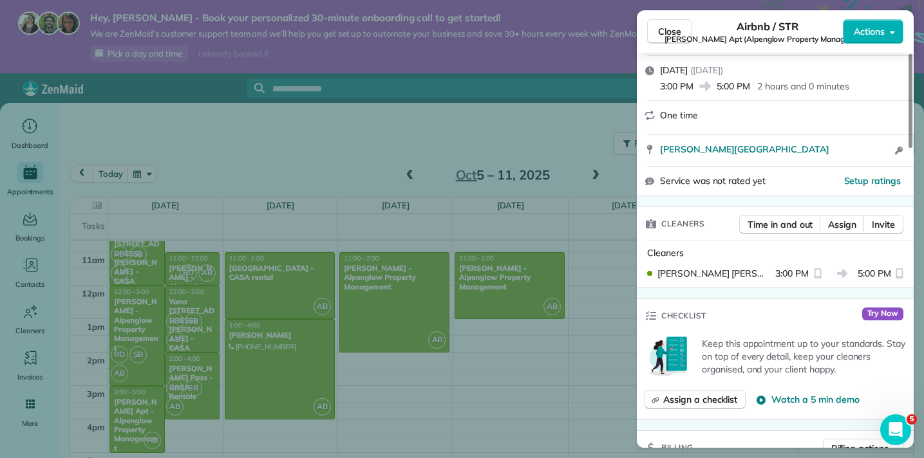
scroll to position [300, 0]
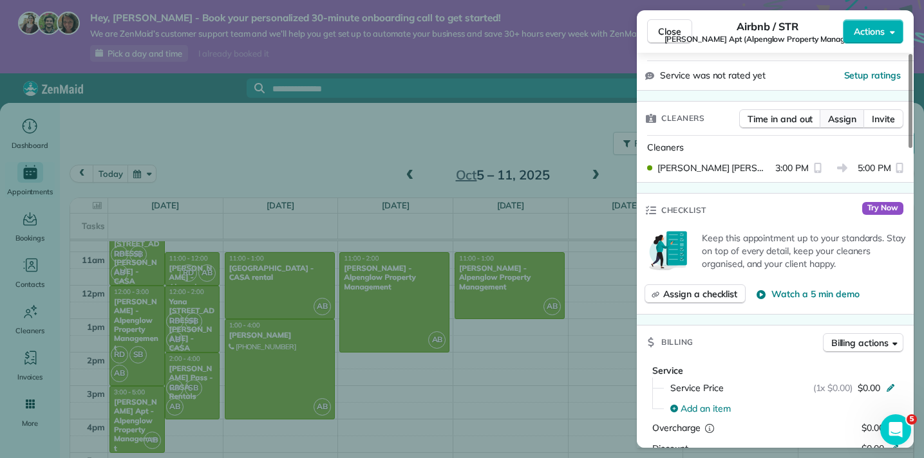
click at [854, 119] on span "Assign" at bounding box center [842, 119] width 28 height 13
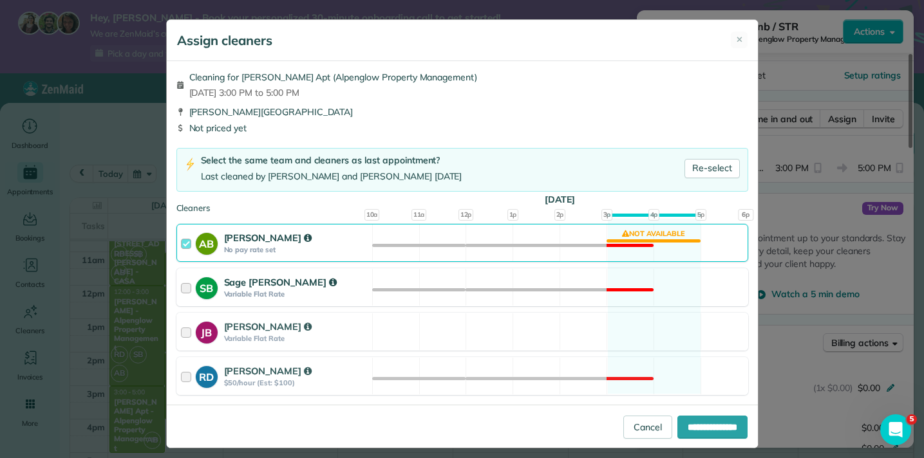
click at [189, 286] on div at bounding box center [188, 288] width 15 height 24
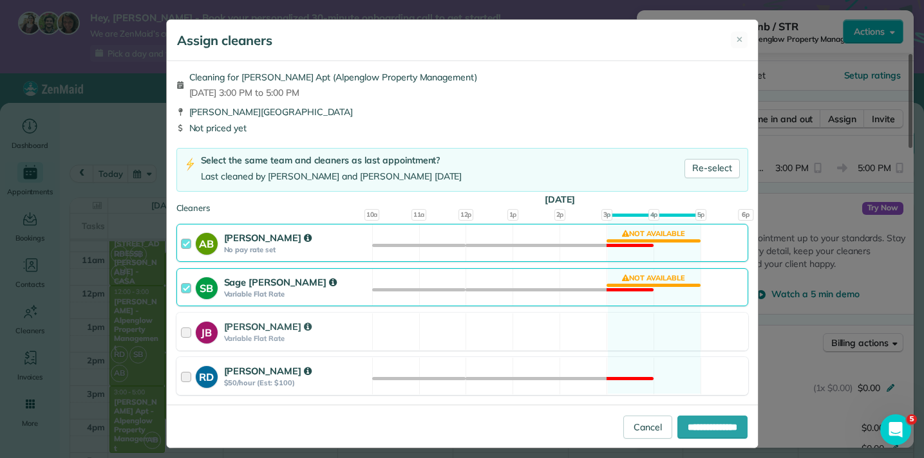
click at [187, 375] on div at bounding box center [188, 376] width 15 height 24
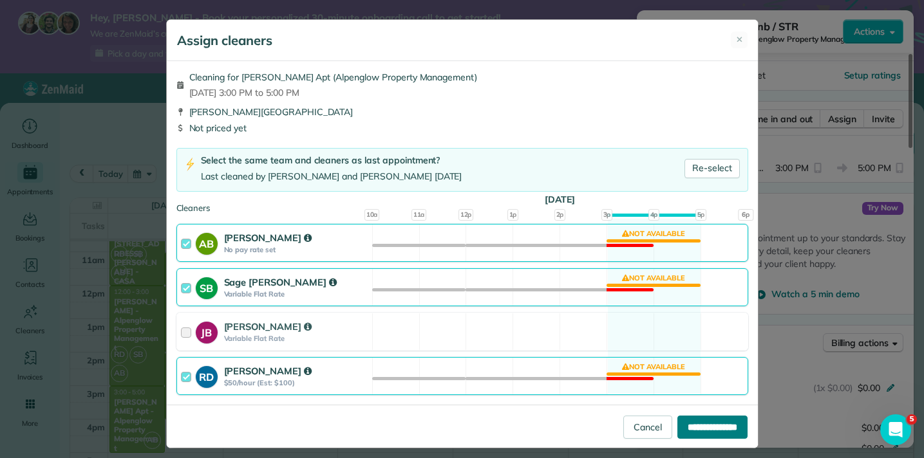
click at [701, 427] on input "**********" at bounding box center [712, 427] width 70 height 23
type input "**********"
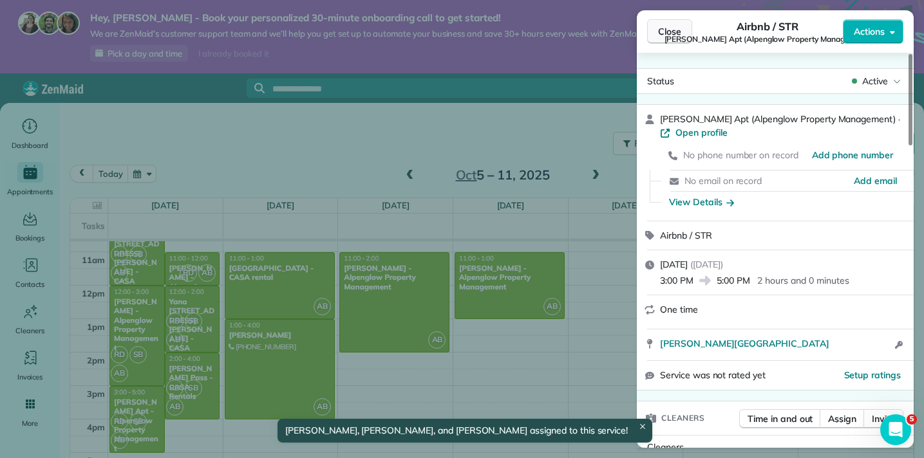
click at [668, 24] on button "Close" at bounding box center [669, 31] width 45 height 24
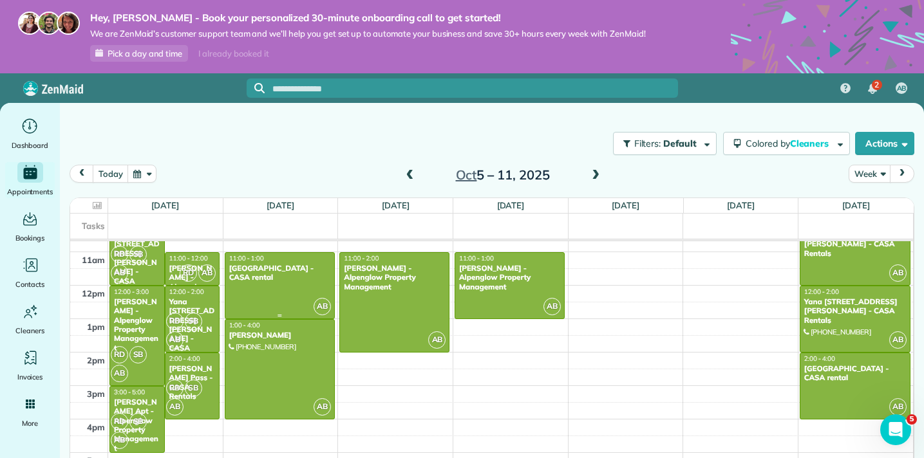
click at [274, 290] on div at bounding box center [279, 286] width 109 height 66
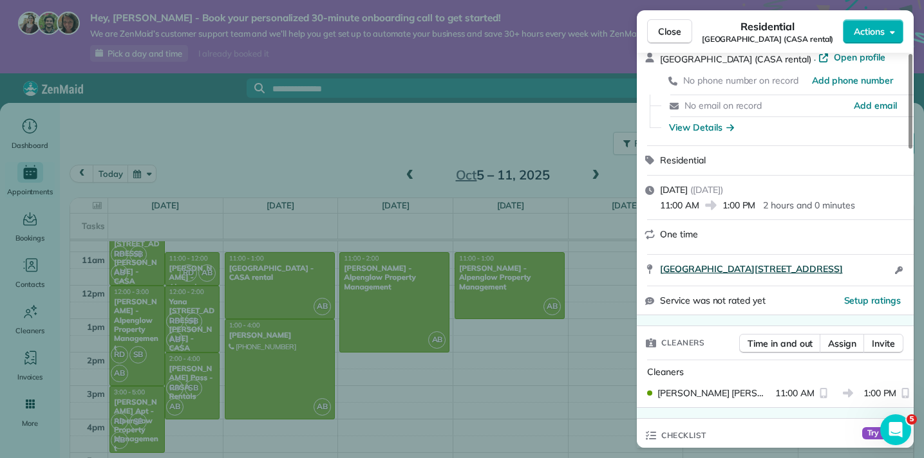
scroll to position [77, 0]
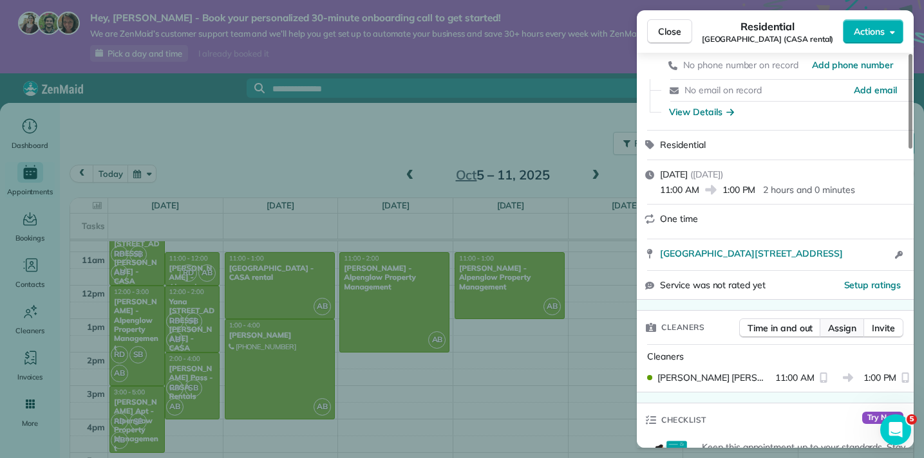
click at [852, 324] on span "Assign" at bounding box center [842, 328] width 28 height 13
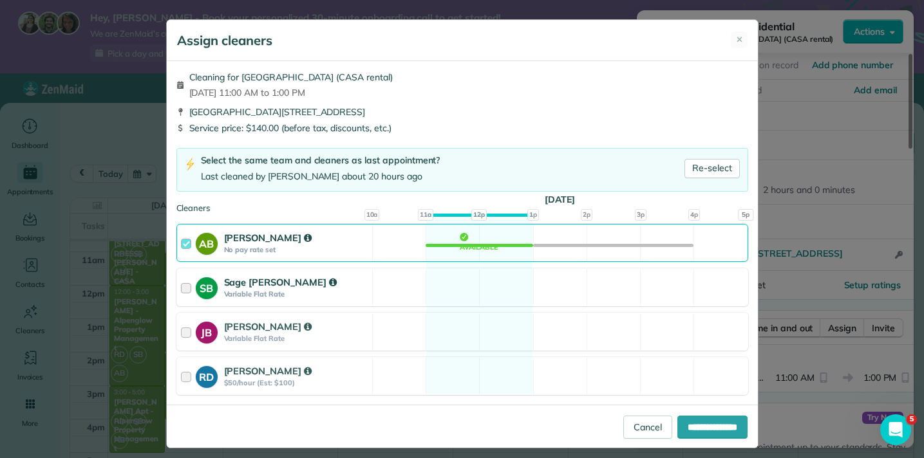
click at [191, 285] on div at bounding box center [188, 288] width 15 height 24
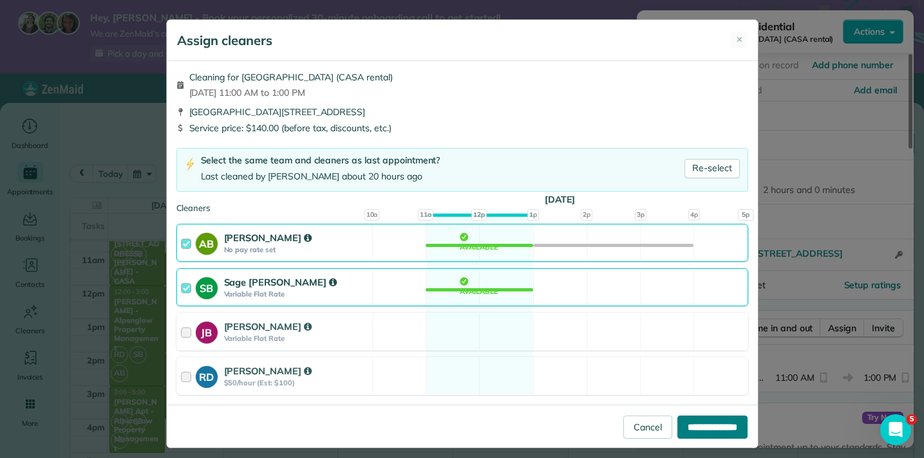
click at [703, 429] on input "**********" at bounding box center [712, 427] width 70 height 23
type input "**********"
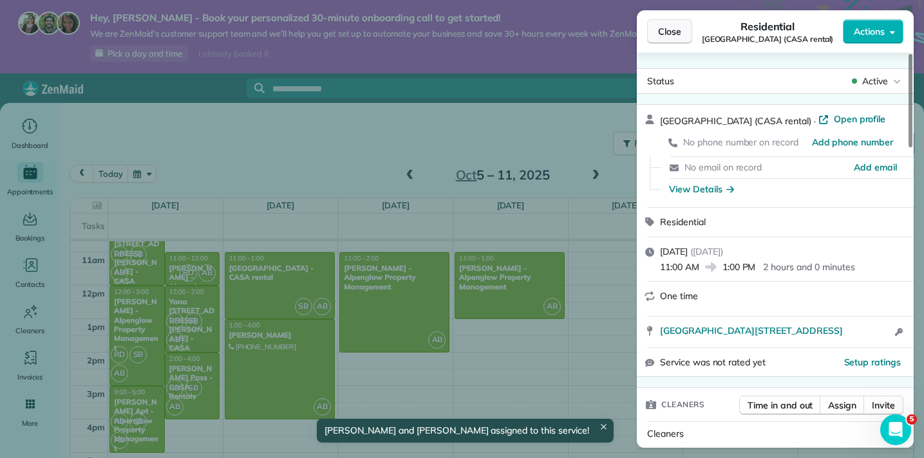
click at [675, 36] on span "Close" at bounding box center [669, 31] width 23 height 13
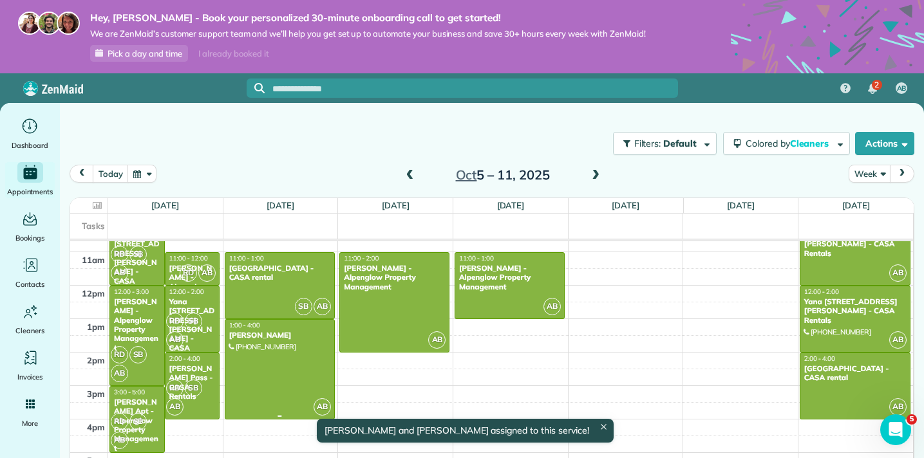
click at [290, 393] on div at bounding box center [279, 369] width 109 height 99
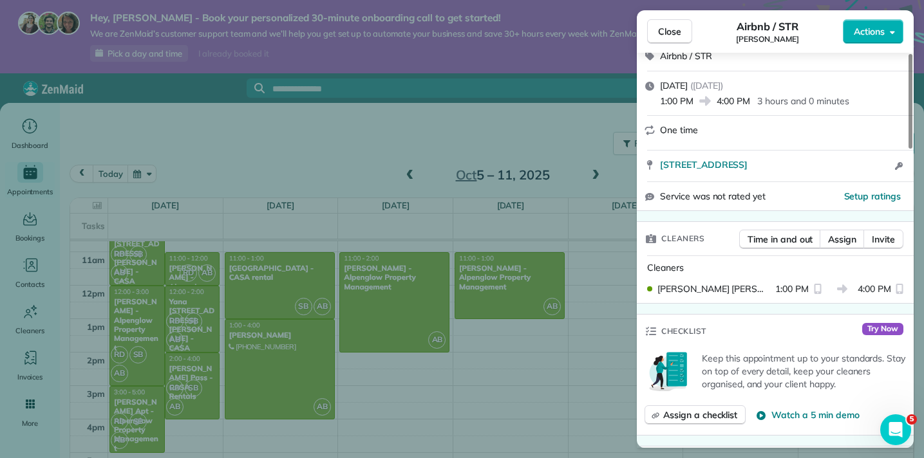
scroll to position [174, 0]
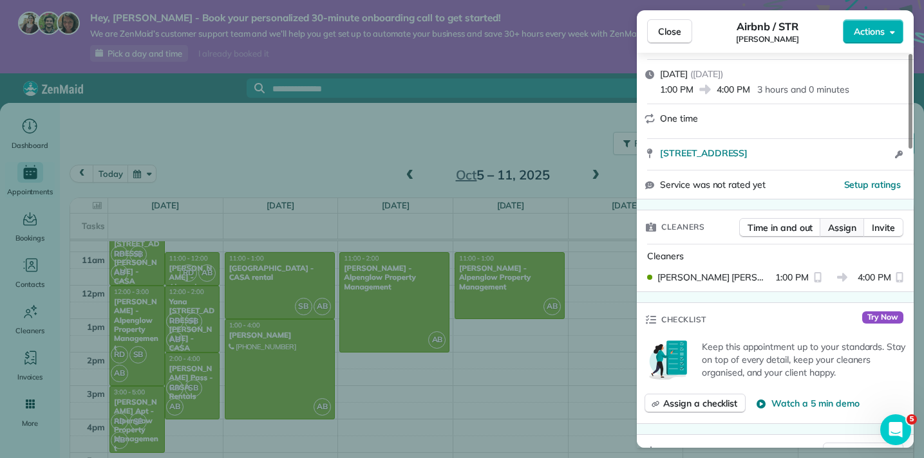
click at [850, 223] on span "Assign" at bounding box center [842, 227] width 28 height 13
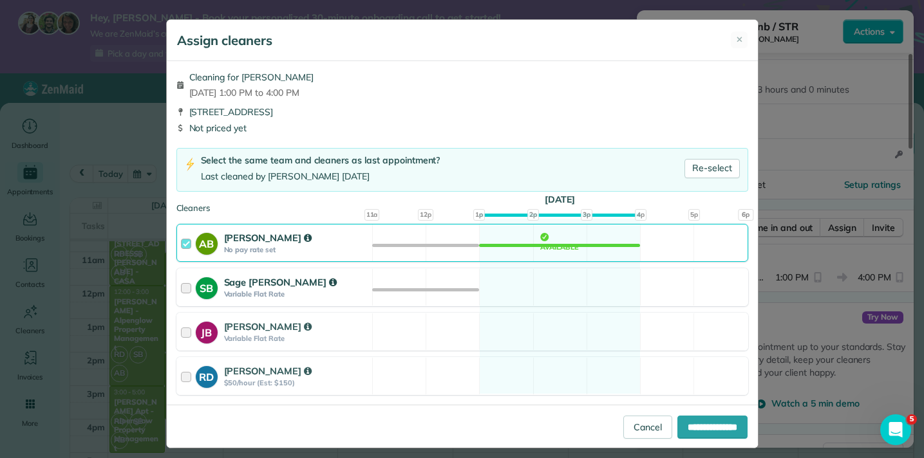
click at [190, 285] on div at bounding box center [188, 288] width 15 height 24
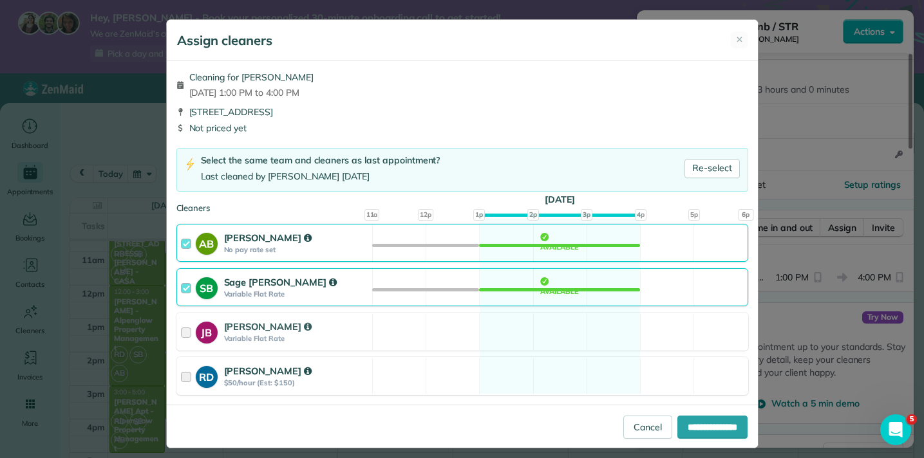
click at [187, 373] on div at bounding box center [188, 376] width 15 height 24
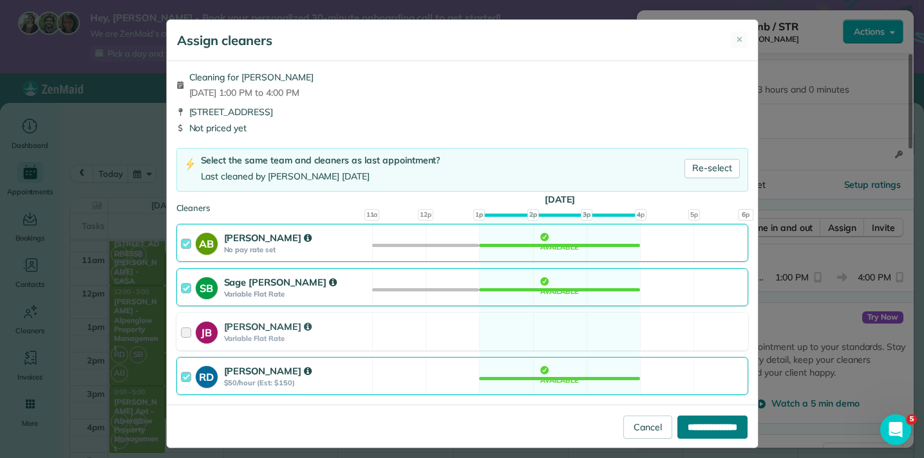
click at [713, 427] on input "**********" at bounding box center [712, 427] width 70 height 23
type input "**********"
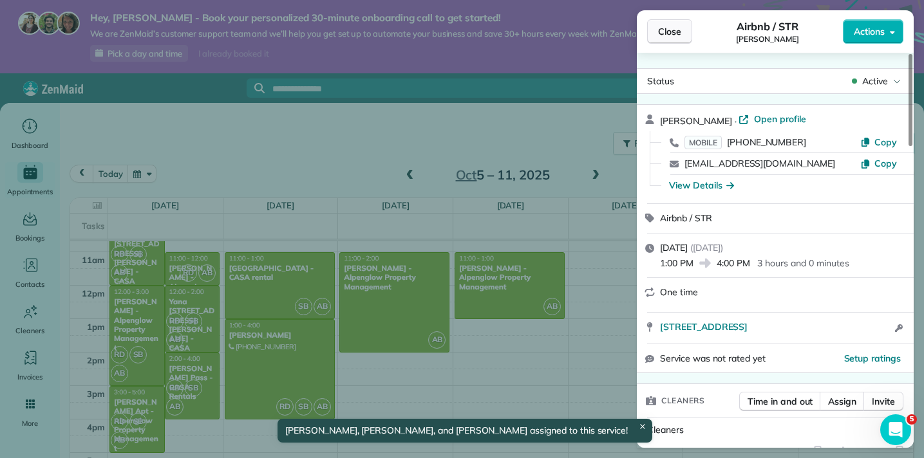
click at [682, 35] on button "Close" at bounding box center [669, 31] width 45 height 24
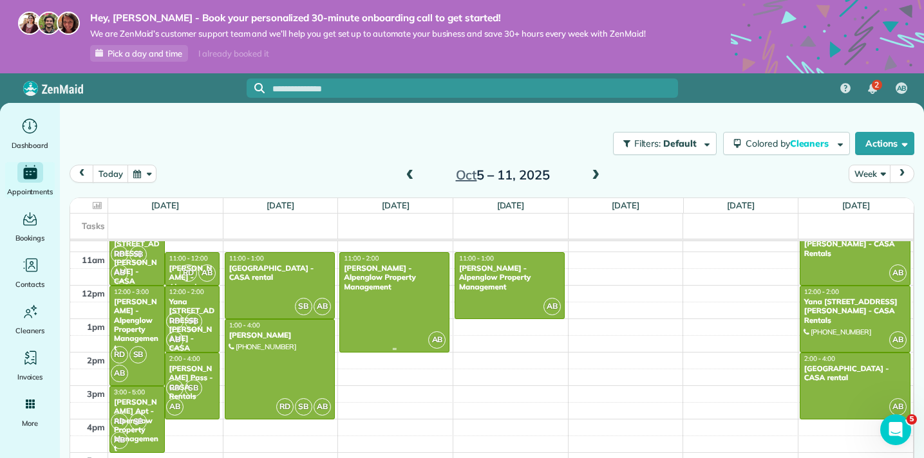
click at [409, 301] on div at bounding box center [394, 302] width 109 height 99
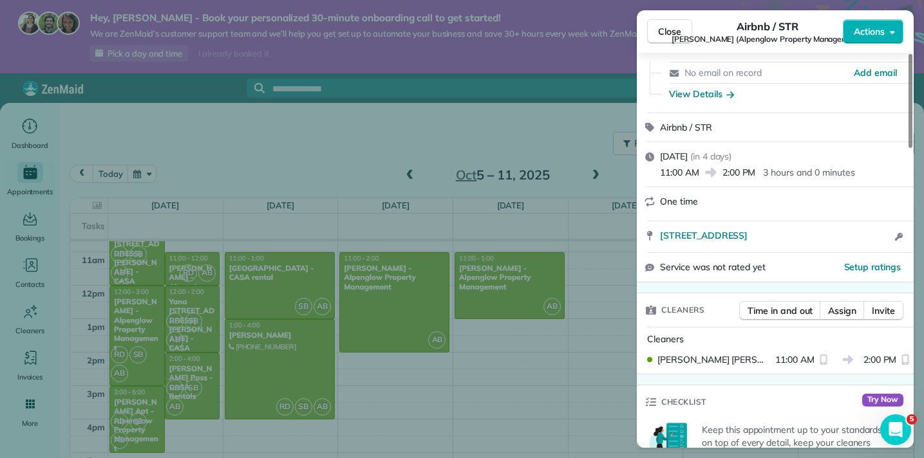
scroll to position [111, 0]
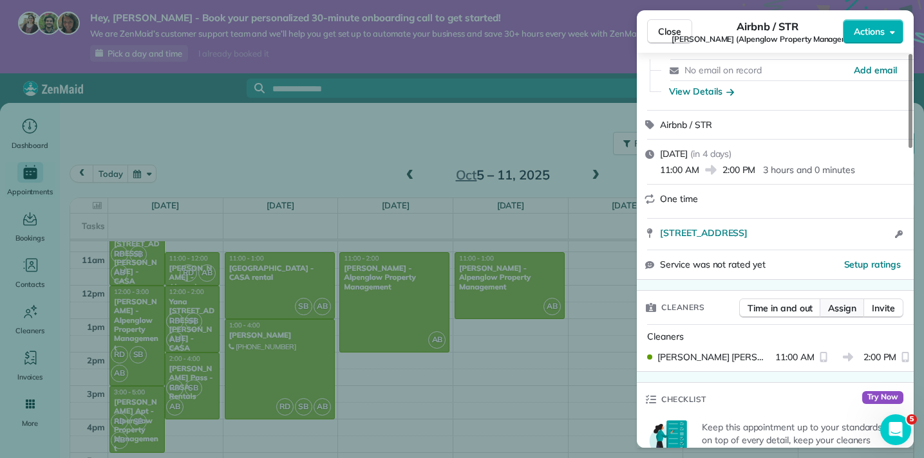
click at [841, 304] on span "Assign" at bounding box center [842, 308] width 28 height 13
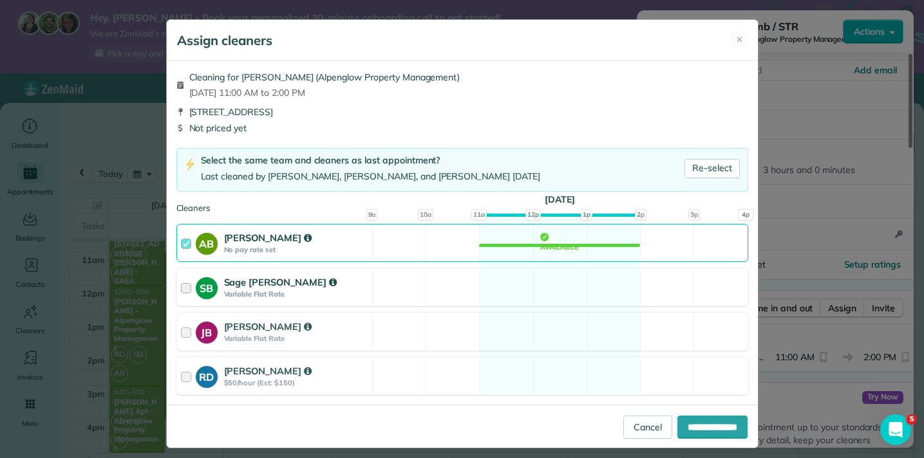
click at [189, 288] on div at bounding box center [188, 288] width 15 height 24
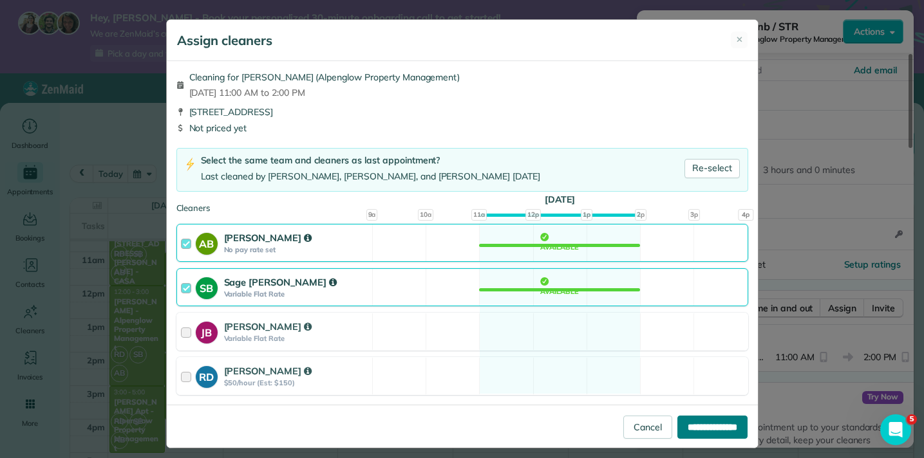
click at [703, 429] on input "**********" at bounding box center [712, 427] width 70 height 23
type input "**********"
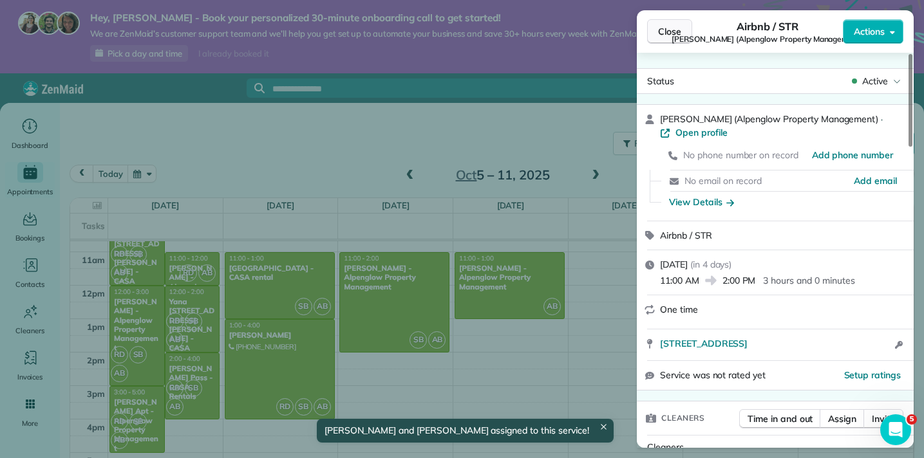
click at [668, 35] on span "Close" at bounding box center [669, 31] width 23 height 13
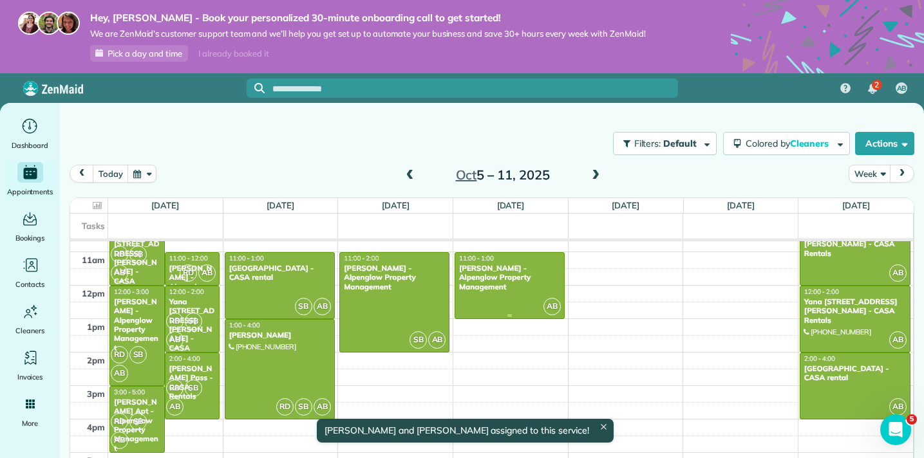
click at [531, 287] on div "[PERSON_NAME] - Alpenglow Property Management" at bounding box center [509, 278] width 102 height 28
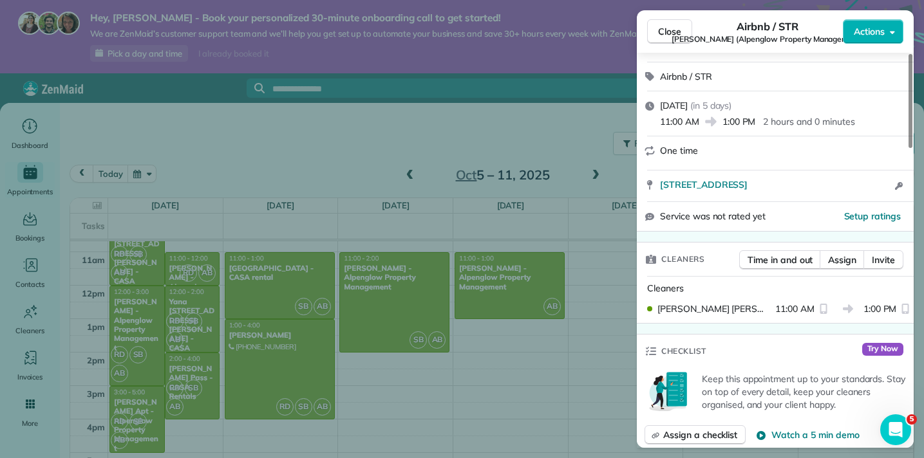
scroll to position [162, 0]
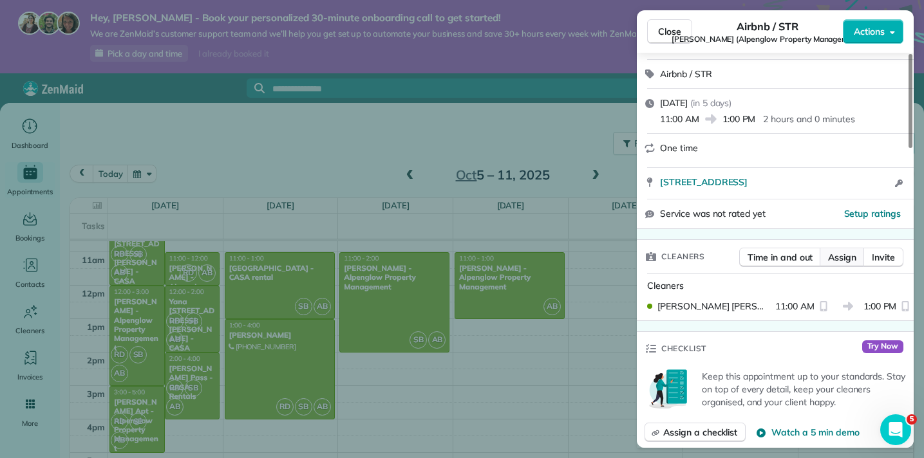
click at [854, 255] on span "Assign" at bounding box center [842, 257] width 28 height 13
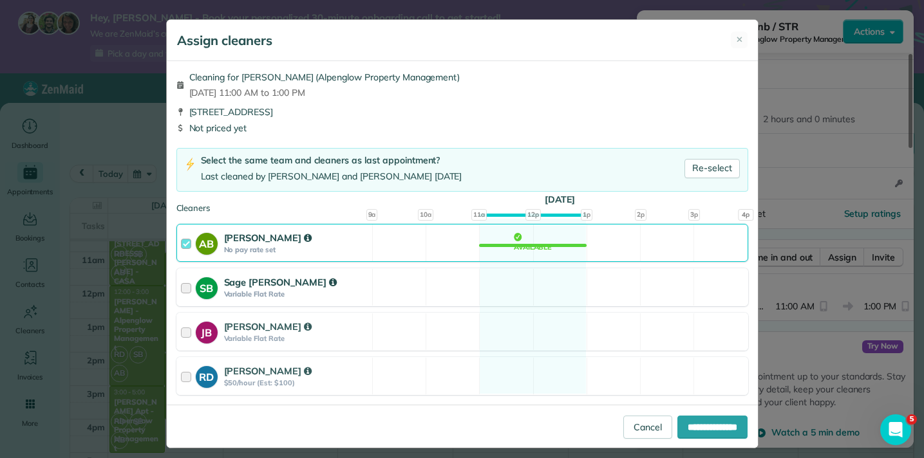
click at [182, 286] on div at bounding box center [188, 288] width 15 height 24
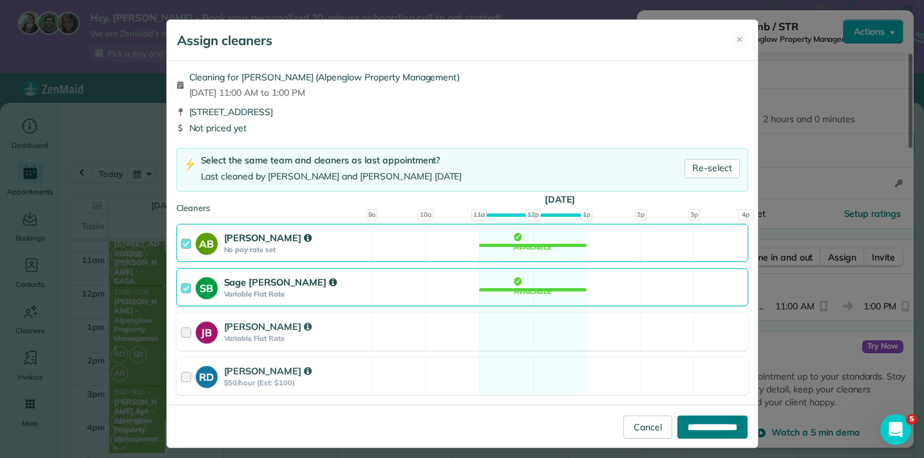
click at [704, 426] on input "**********" at bounding box center [712, 427] width 70 height 23
type input "**********"
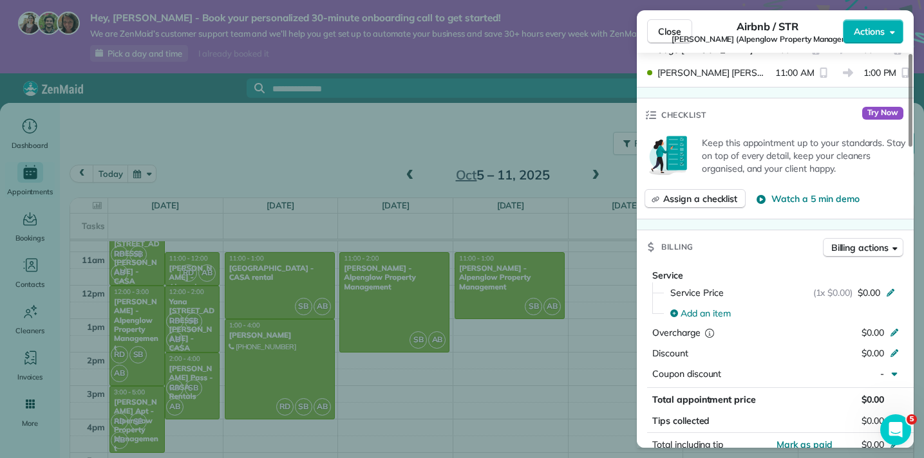
scroll to position [422, 0]
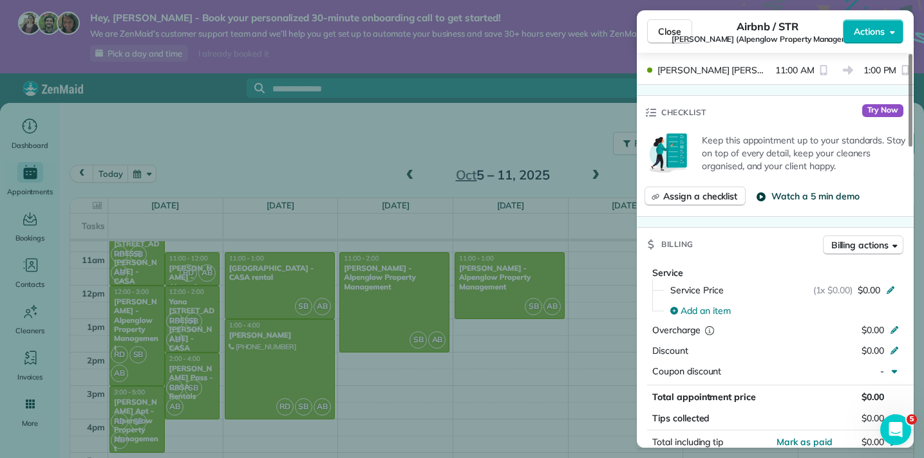
click at [810, 194] on span "Watch a 5 min demo" at bounding box center [815, 196] width 88 height 13
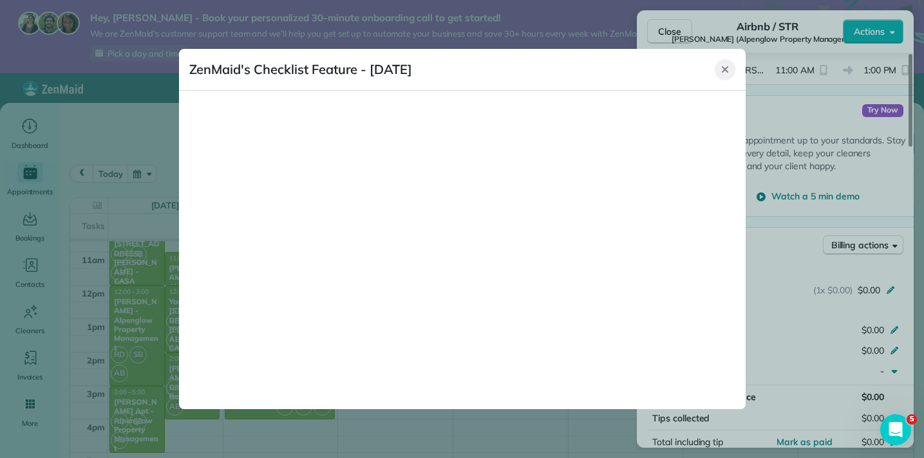
click at [729, 71] on icon "Close" at bounding box center [725, 69] width 10 height 10
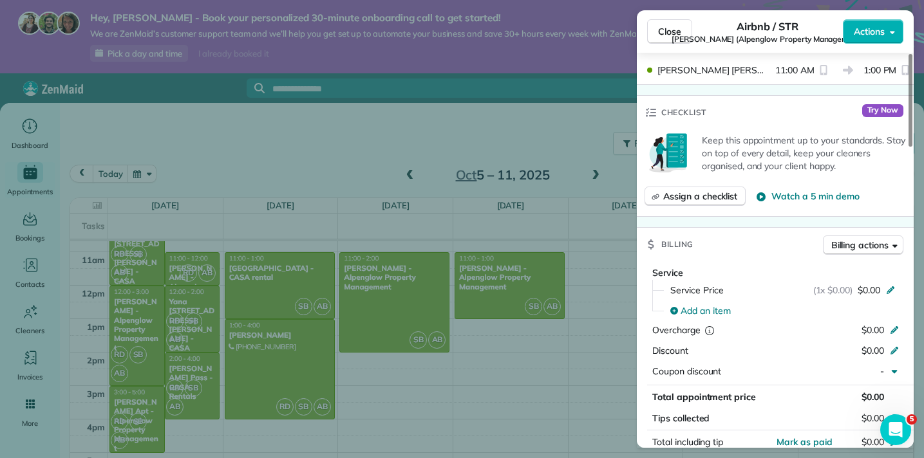
click at [192, 164] on div "Close Airbnb / STR [PERSON_NAME] Innsbruck (Alpenglow Property Management) Acti…" at bounding box center [462, 229] width 924 height 458
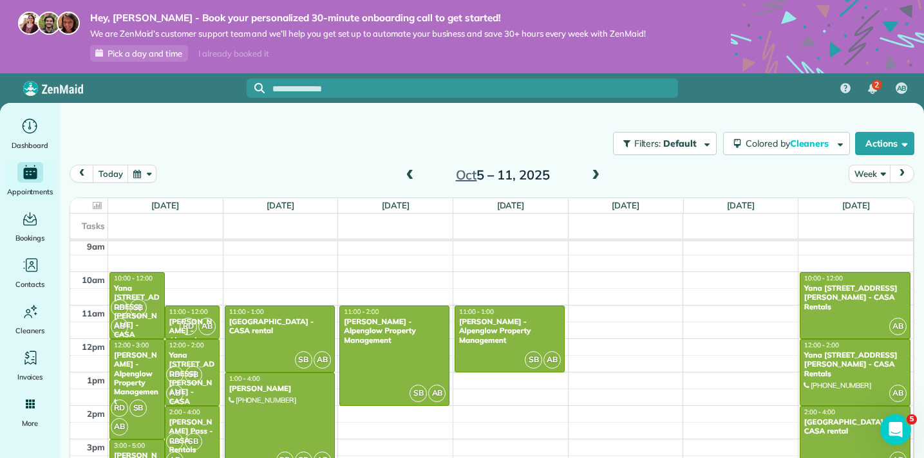
scroll to position [321, 0]
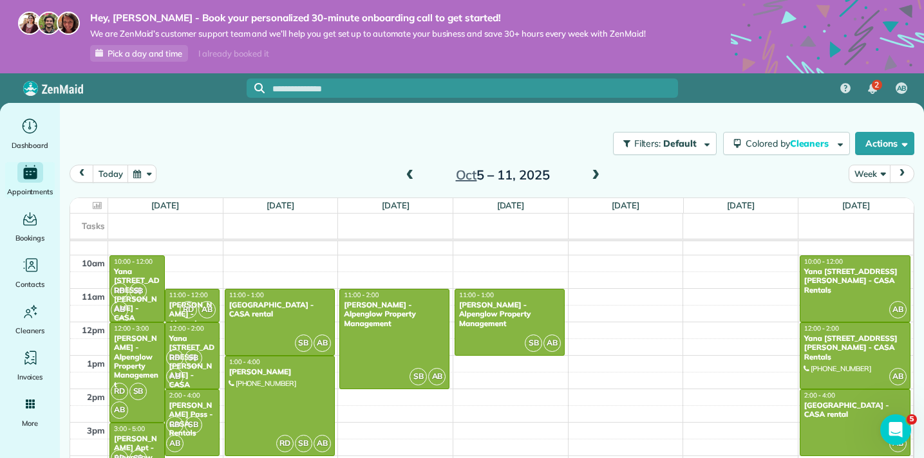
click at [599, 180] on span at bounding box center [595, 176] width 14 height 12
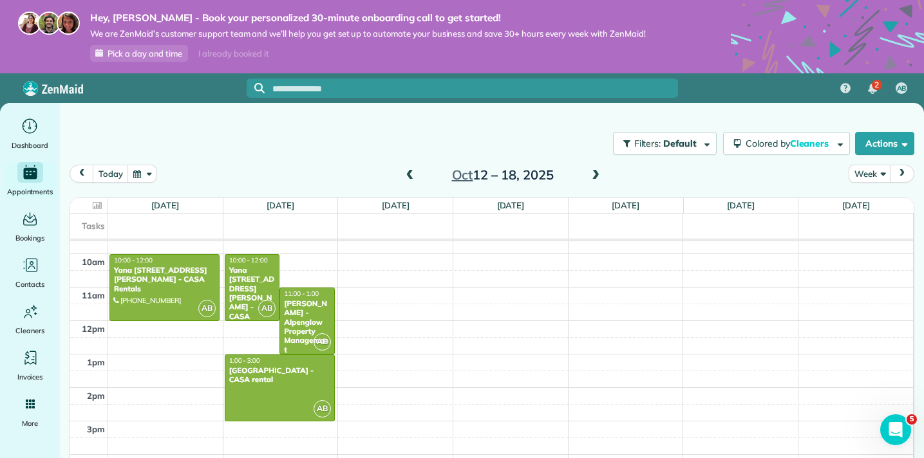
scroll to position [319, 0]
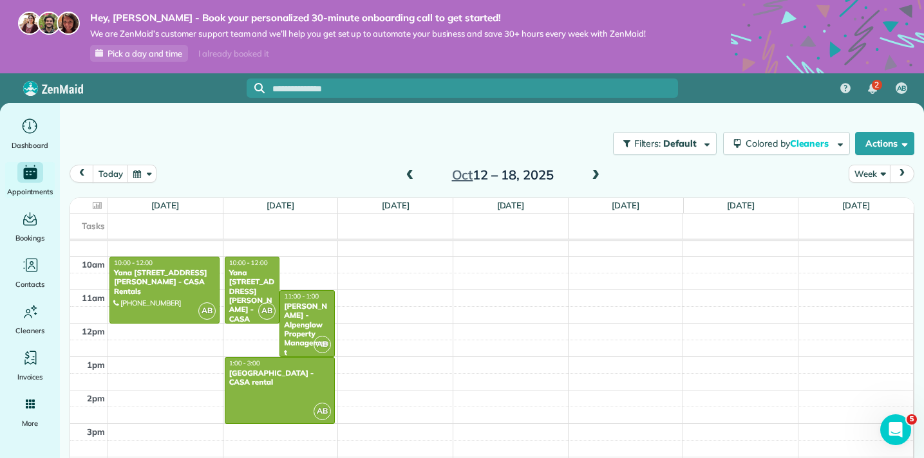
click at [406, 169] on span at bounding box center [410, 175] width 14 height 19
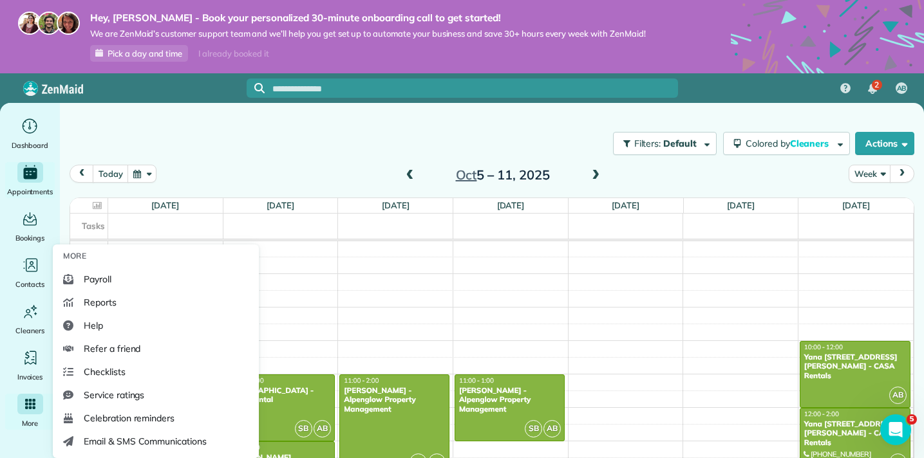
click at [30, 411] on div "Main" at bounding box center [30, 404] width 26 height 21
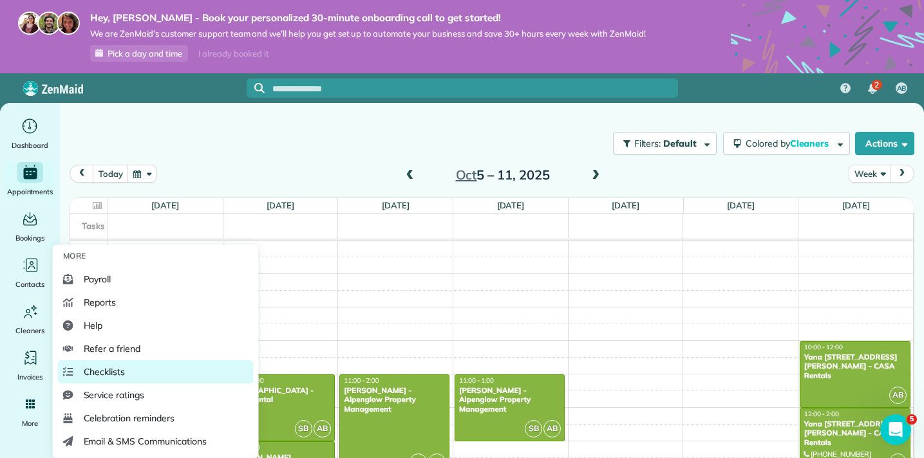
click at [108, 371] on span "Checklists" at bounding box center [105, 372] width 42 height 13
